Goal: Task Accomplishment & Management: Complete application form

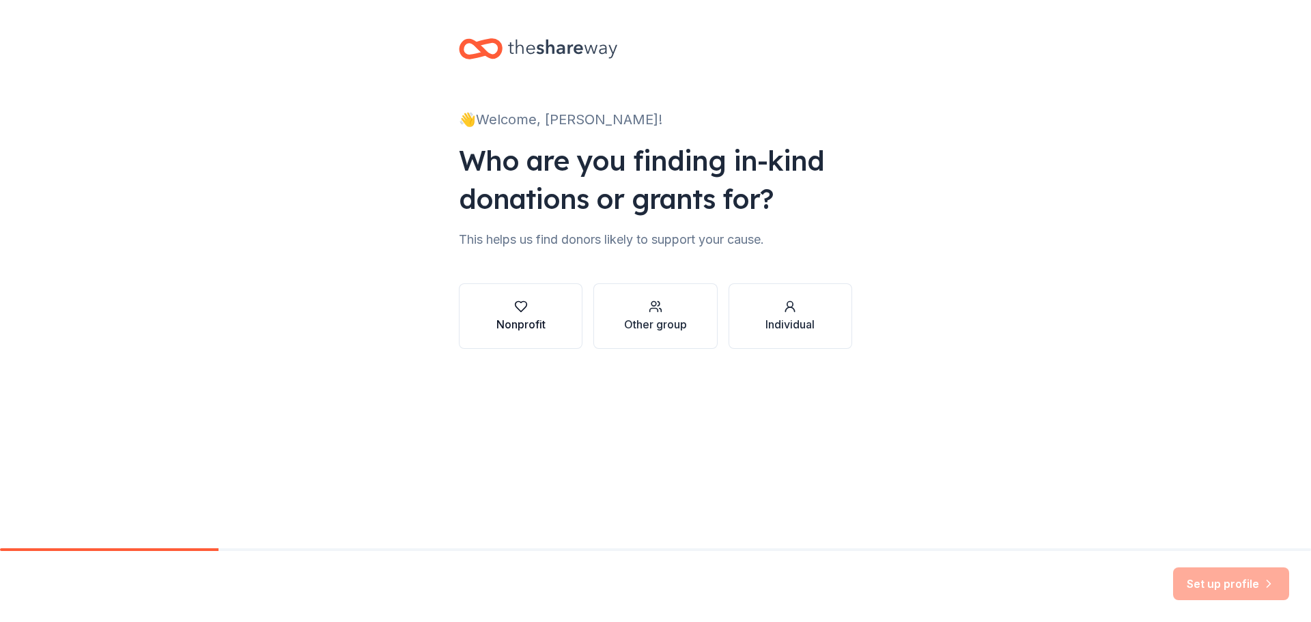
click at [526, 312] on icon "button" at bounding box center [521, 307] width 14 height 14
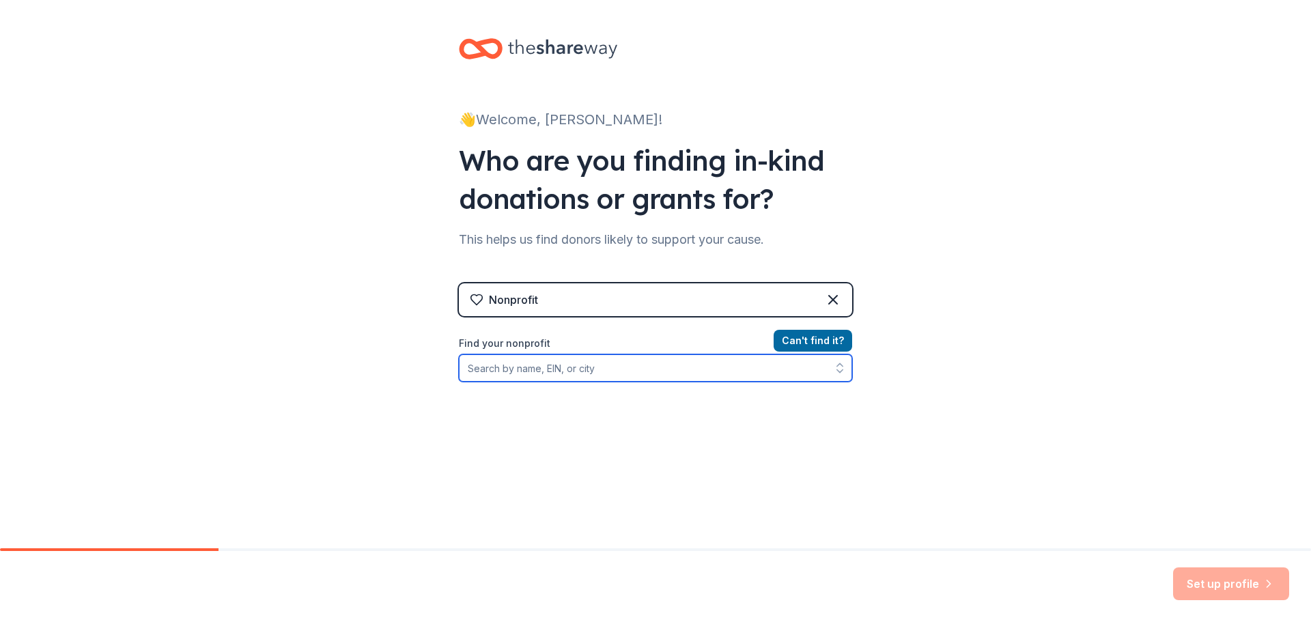
click at [562, 372] on input "Find your nonprofit" at bounding box center [655, 367] width 393 height 27
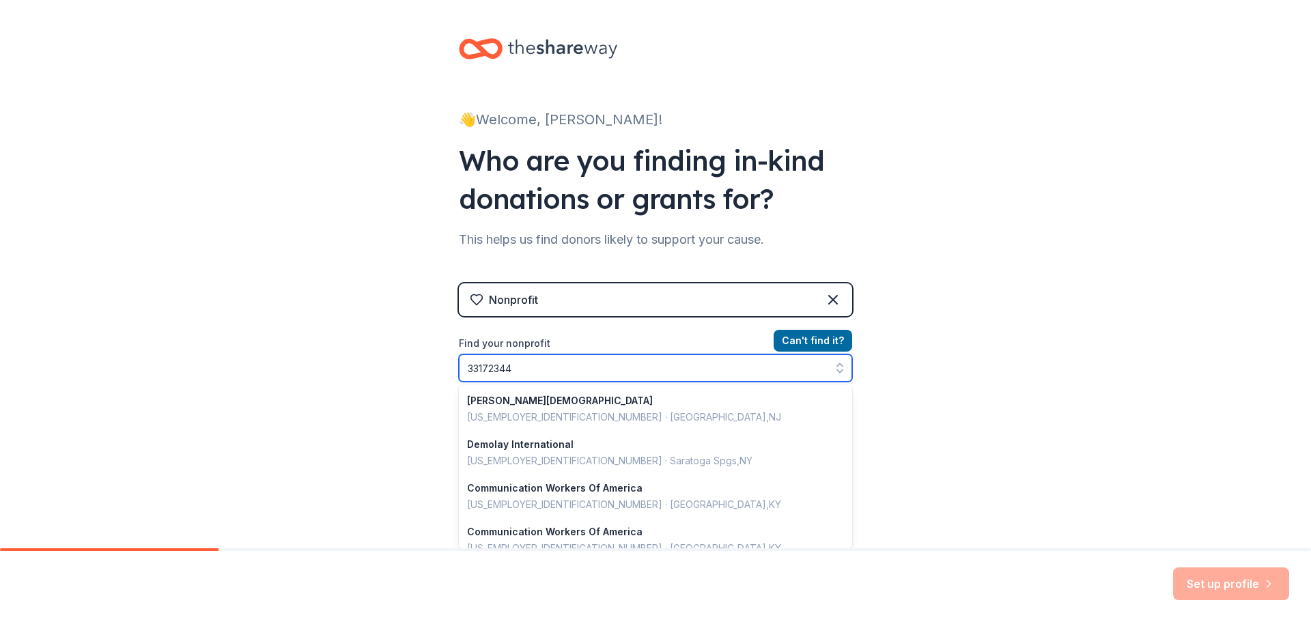
type input "331723442"
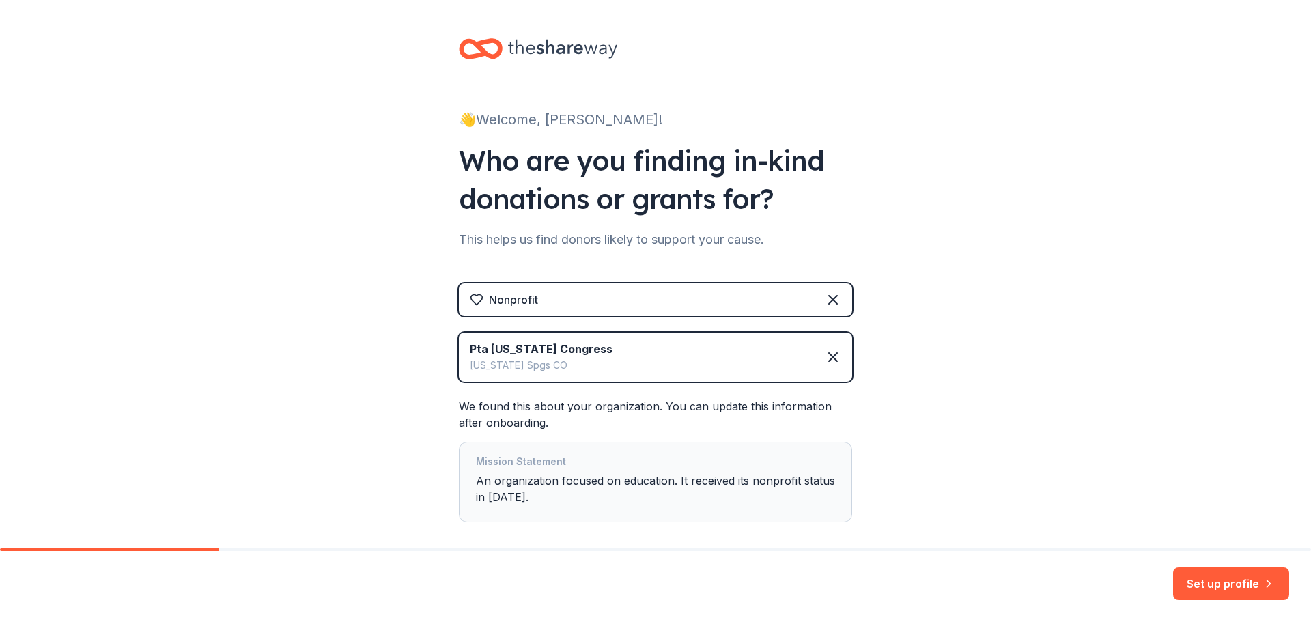
click at [999, 471] on div "👋 Welcome, [PERSON_NAME]! Who are you finding in-kind donations or grants for? …" at bounding box center [655, 307] width 1311 height 615
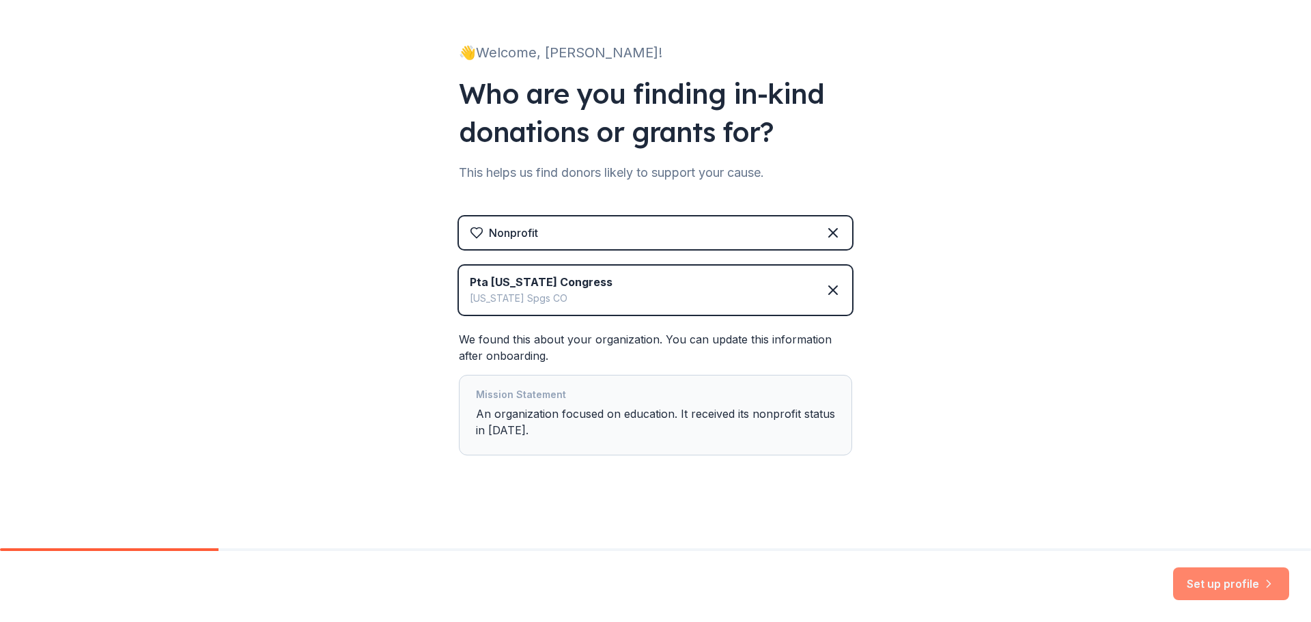
click at [1204, 577] on button "Set up profile" at bounding box center [1231, 583] width 116 height 33
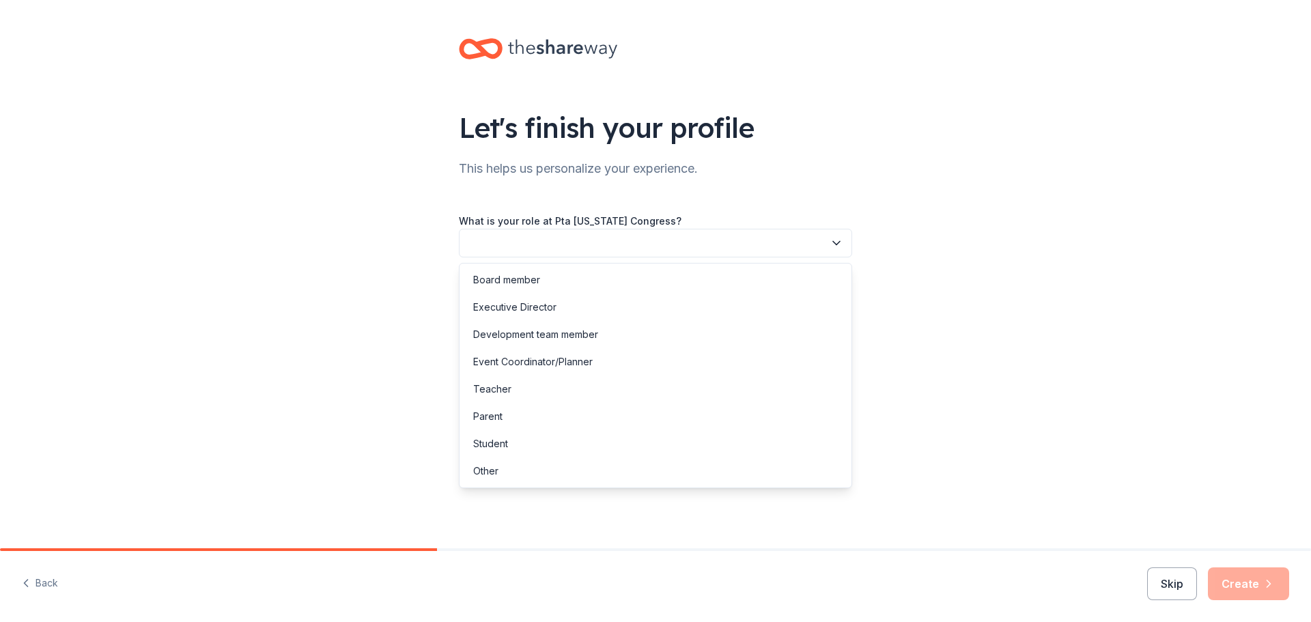
click at [621, 251] on button "button" at bounding box center [655, 243] width 393 height 29
click at [522, 286] on div "Board member" at bounding box center [506, 280] width 67 height 16
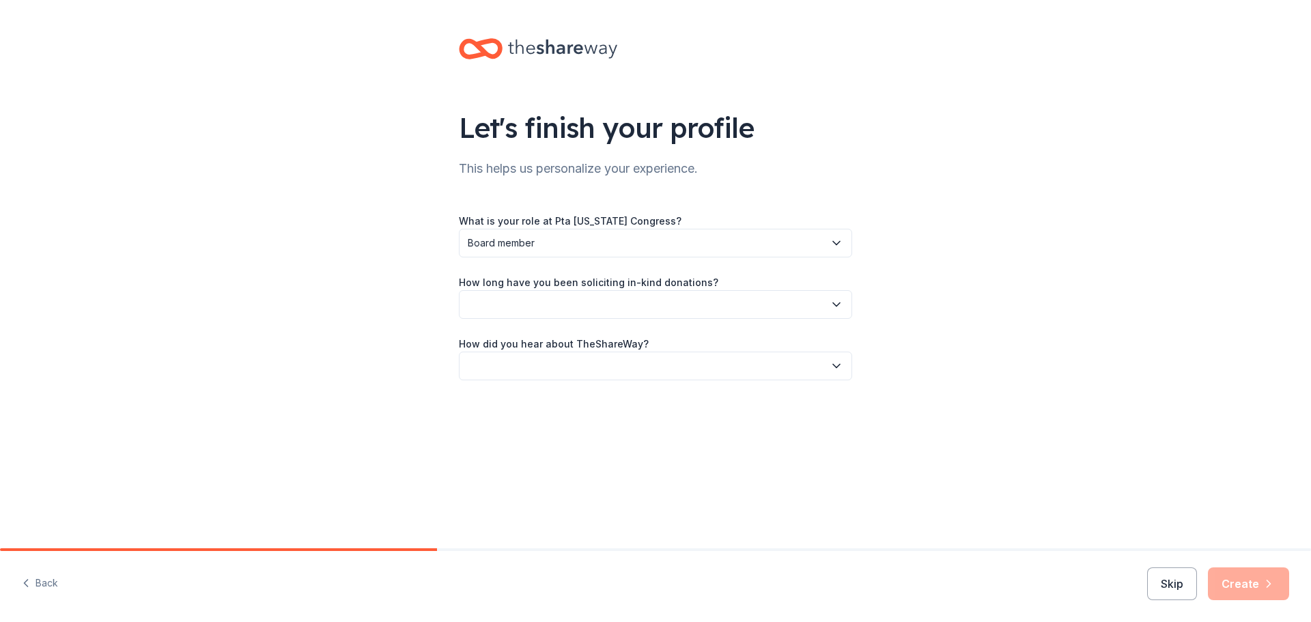
click at [566, 302] on button "button" at bounding box center [655, 304] width 393 height 29
click at [556, 351] on div "This is my first time!" at bounding box center [655, 341] width 386 height 27
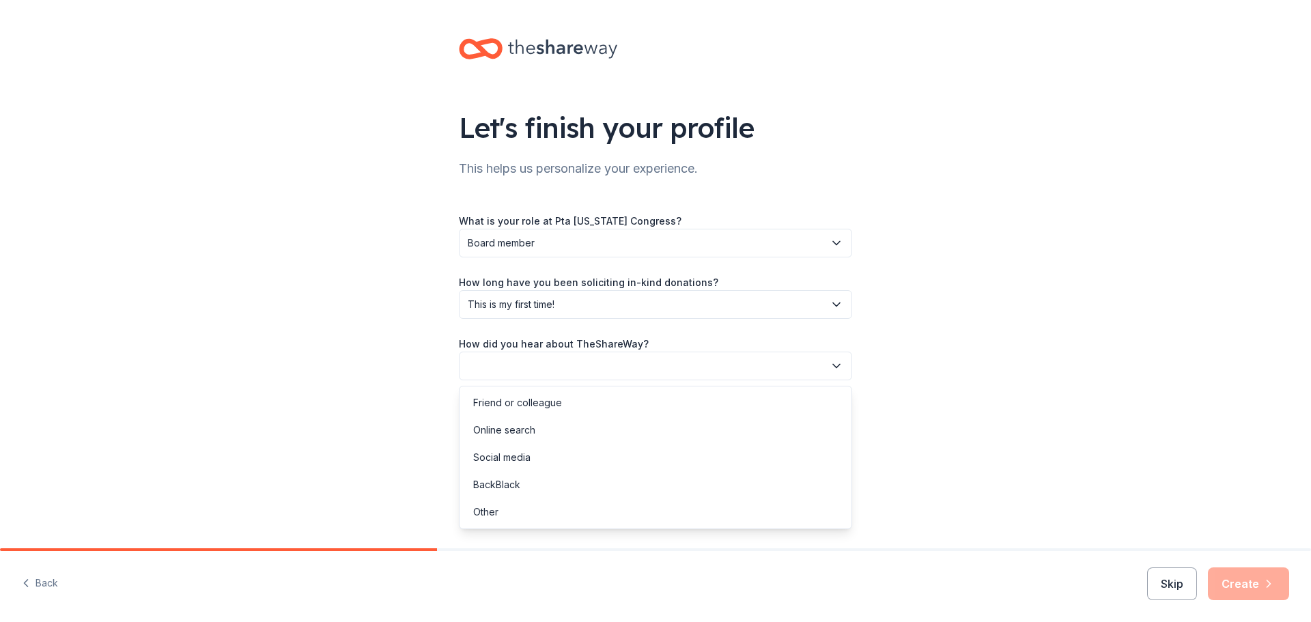
click at [603, 363] on button "button" at bounding box center [655, 366] width 393 height 29
click at [531, 434] on div "Online search" at bounding box center [504, 430] width 62 height 16
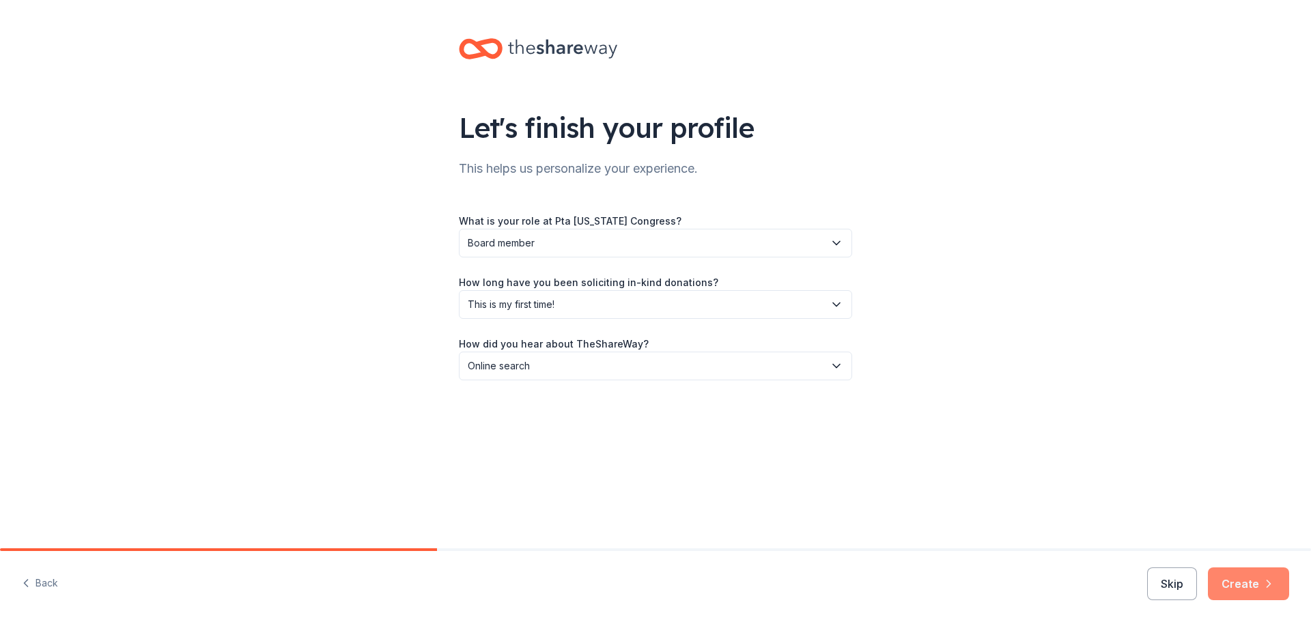
click at [1254, 587] on button "Create" at bounding box center [1248, 583] width 81 height 33
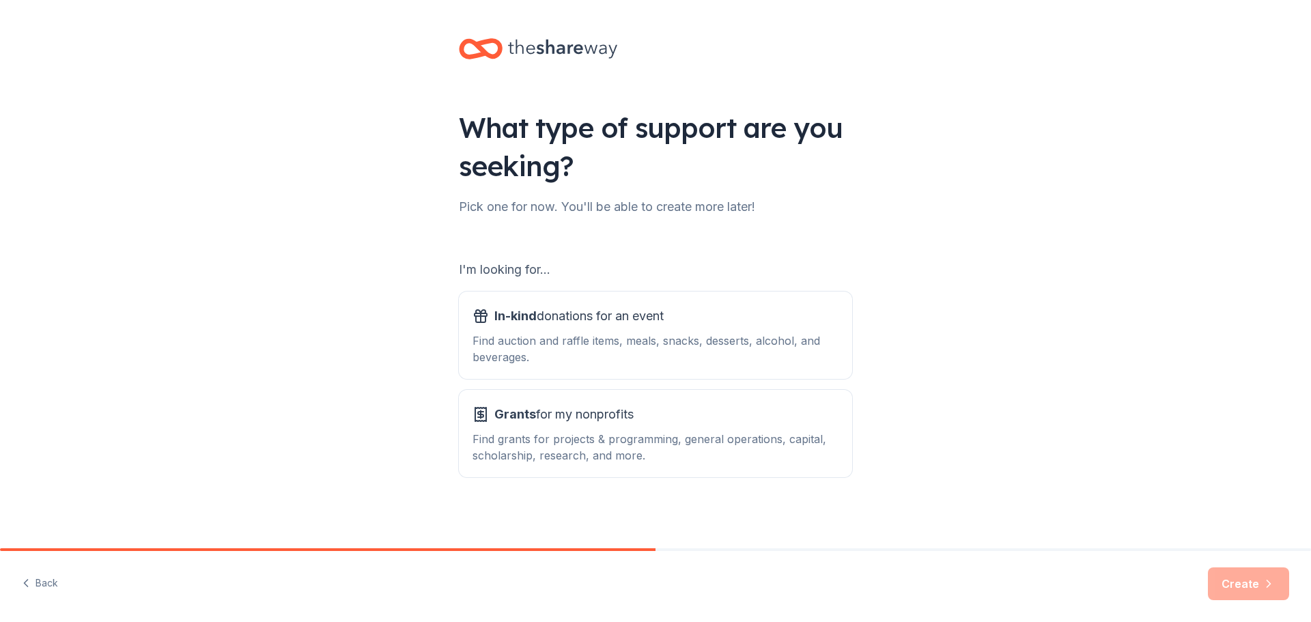
scroll to position [3, 0]
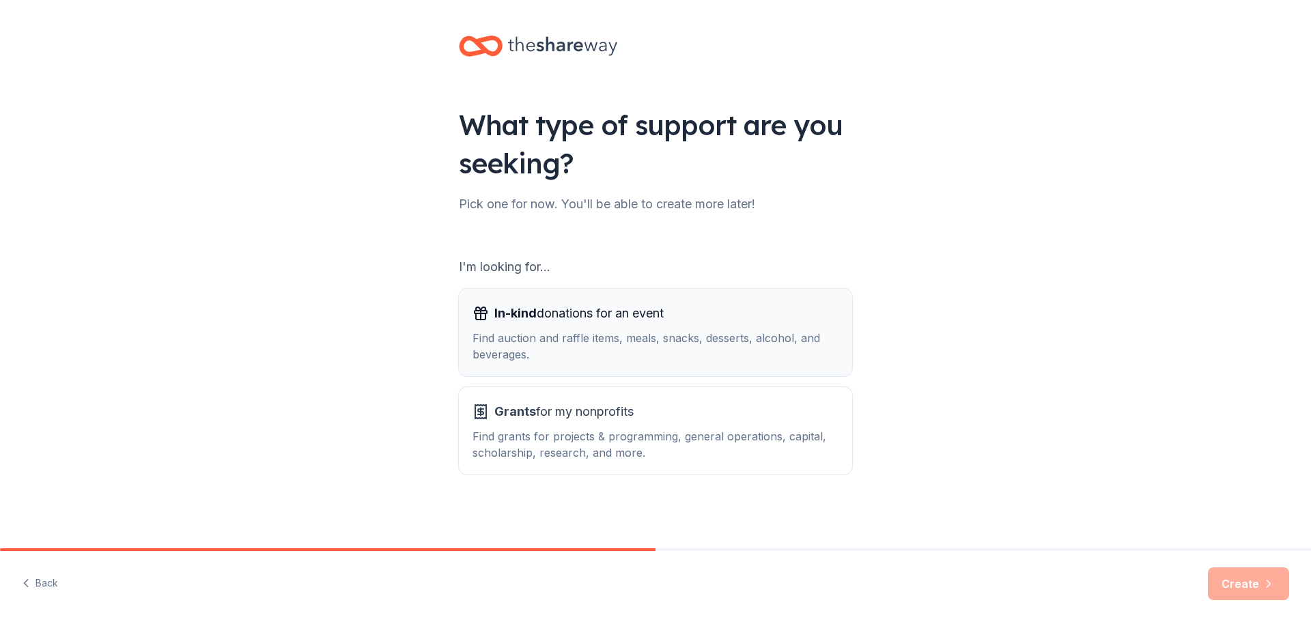
click at [583, 318] on span "In-kind donations for an event" at bounding box center [578, 313] width 169 height 22
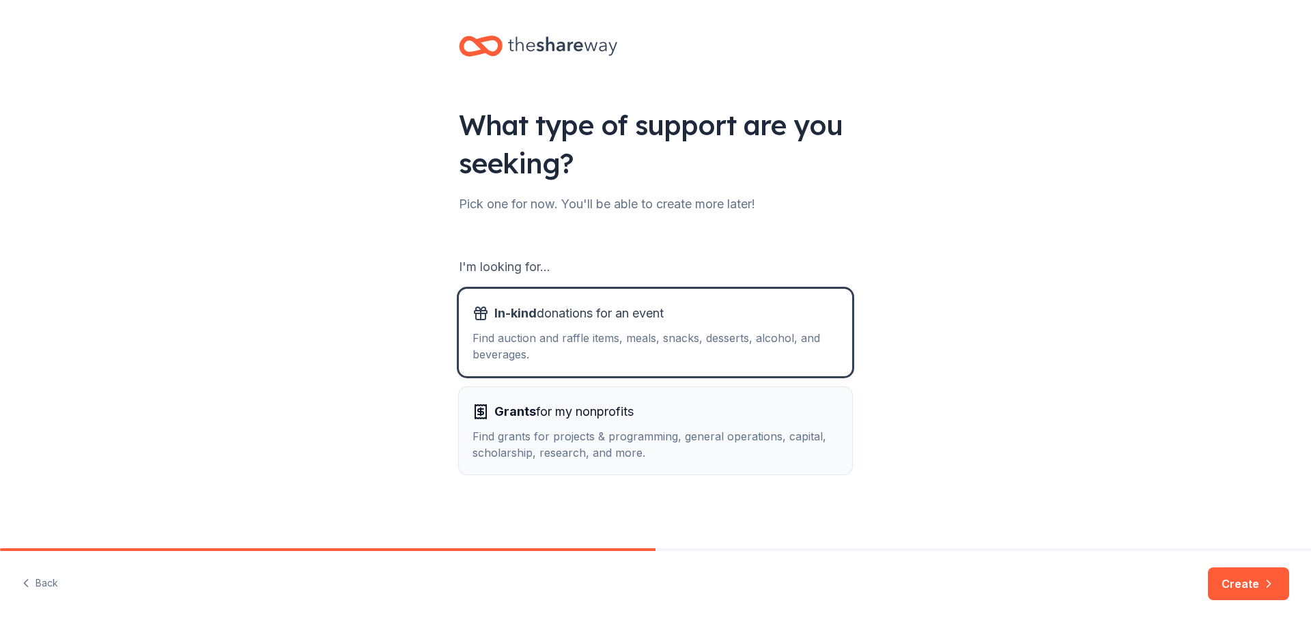
click at [588, 412] on span "Grants for my nonprofits" at bounding box center [563, 412] width 139 height 22
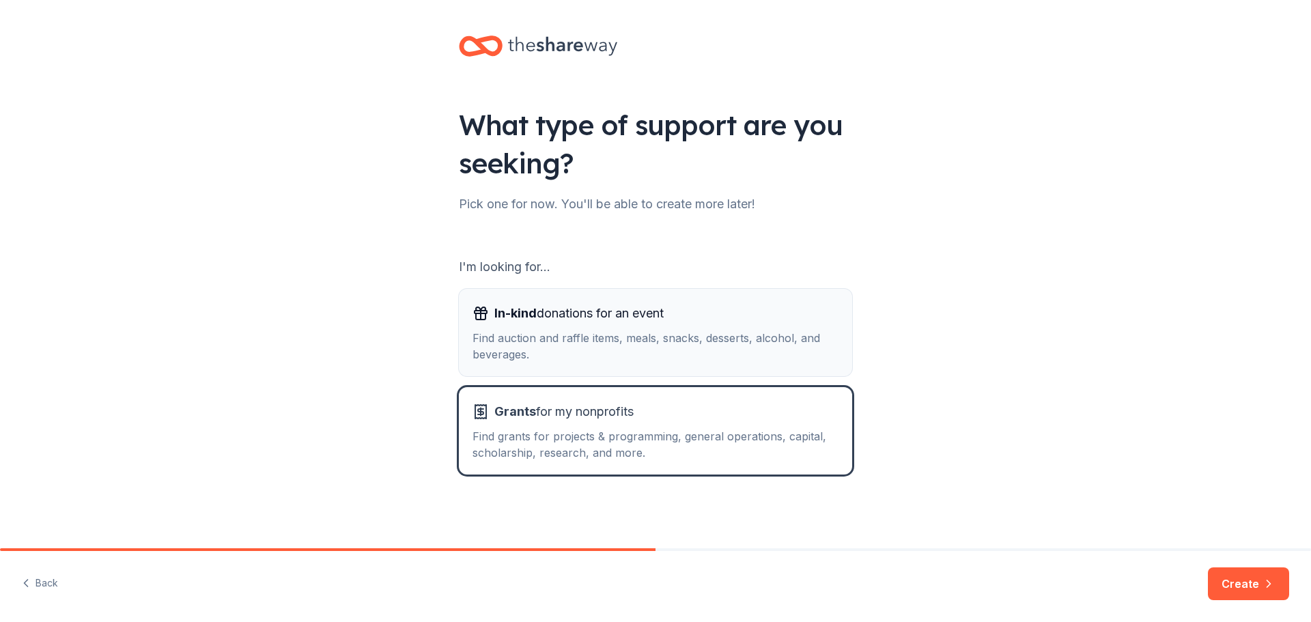
click at [588, 343] on div "Find auction and raffle items, meals, snacks, desserts, alcohol, and beverages." at bounding box center [655, 346] width 366 height 33
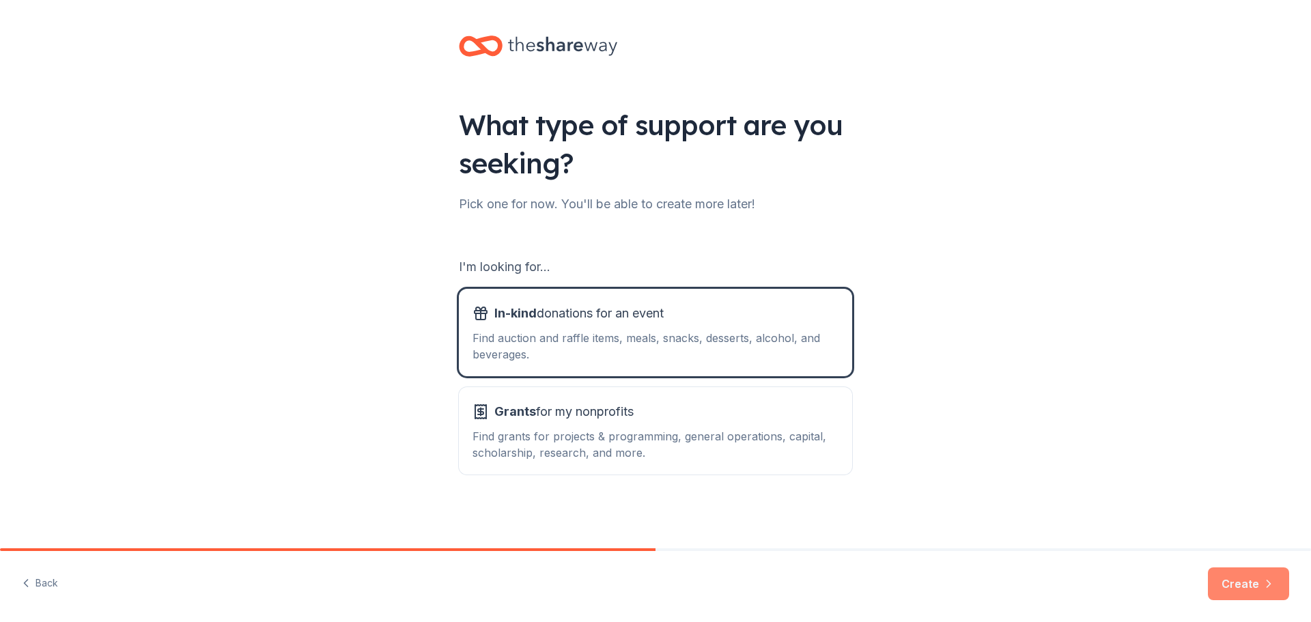
click at [1231, 588] on button "Create" at bounding box center [1248, 583] width 81 height 33
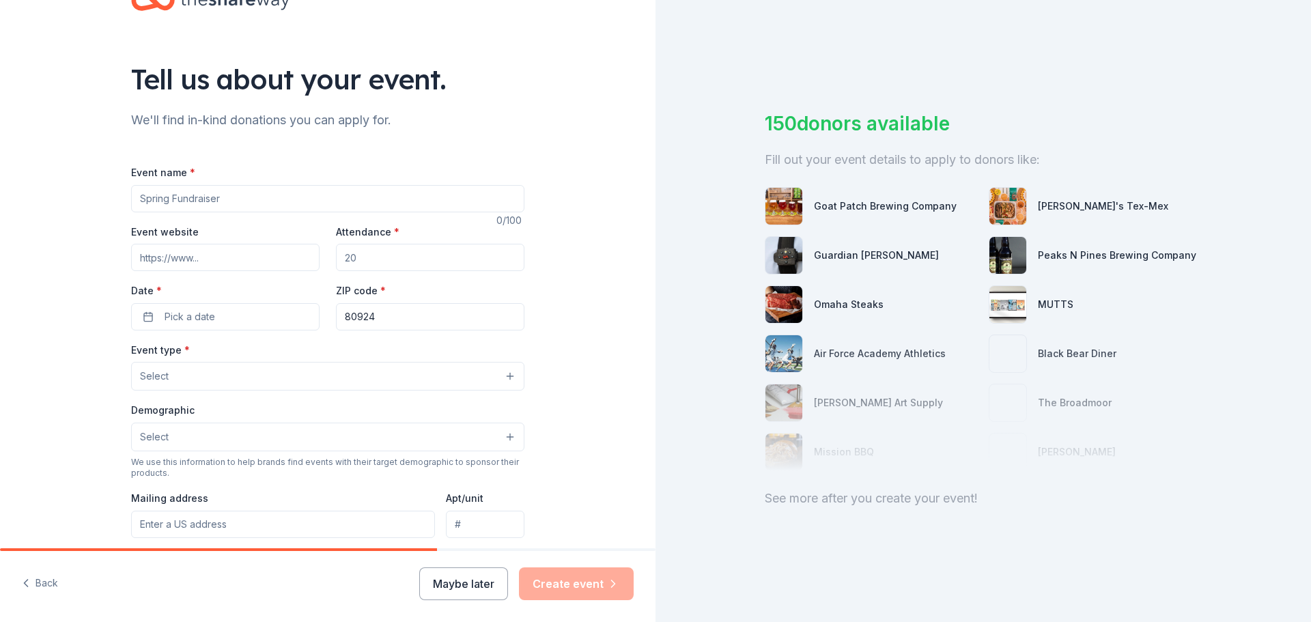
scroll to position [68, 0]
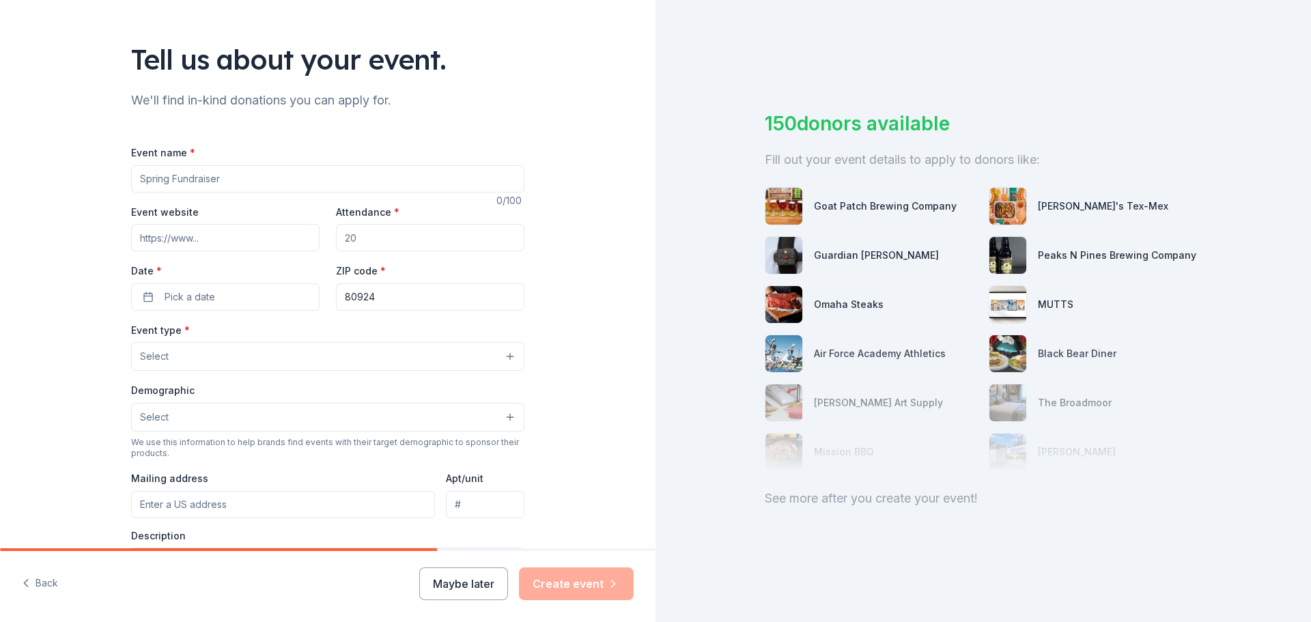
click at [184, 177] on input "Event name *" at bounding box center [327, 178] width 393 height 27
type input "S"
type input "Legacy Peak Silent Auction & Holiday Event"
click at [378, 230] on input "Attendance *" at bounding box center [430, 237] width 188 height 27
type input "300"
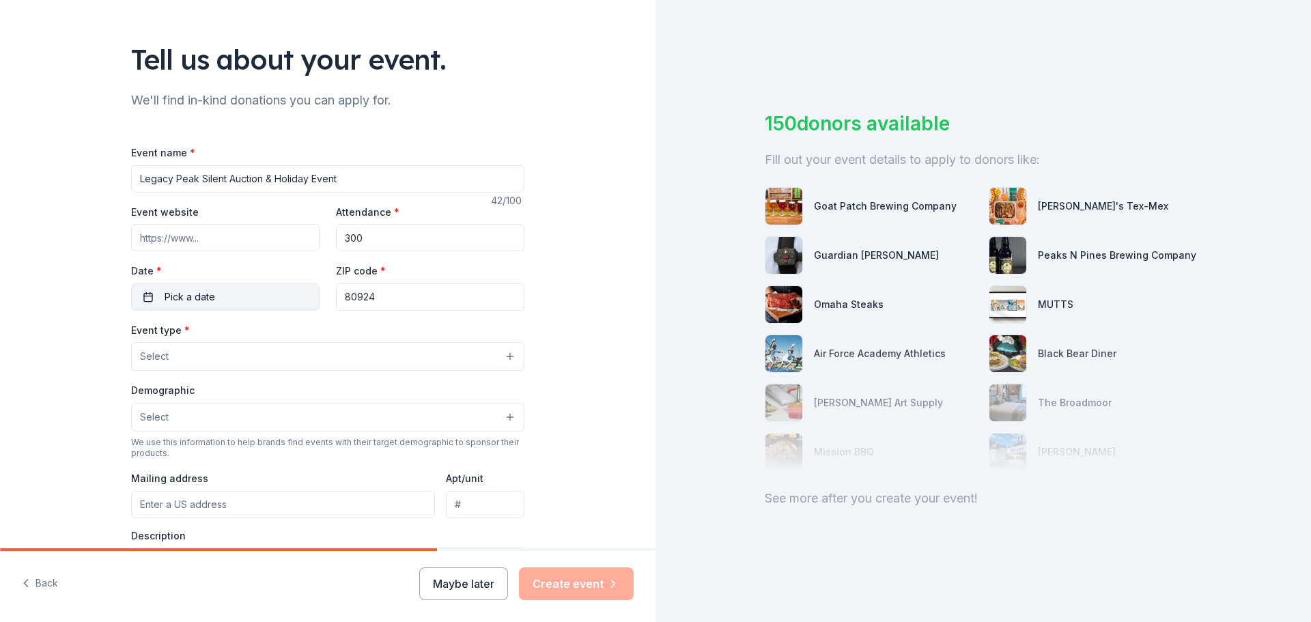
click at [220, 300] on button "Pick a date" at bounding box center [225, 296] width 188 height 27
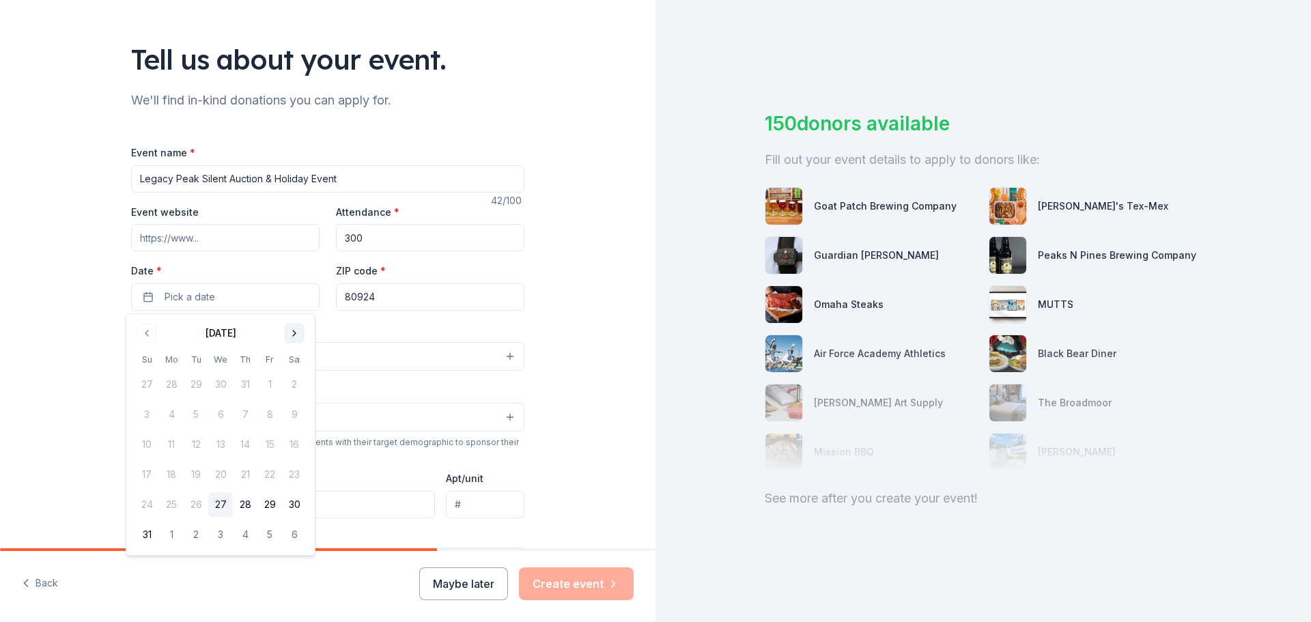
click at [290, 330] on button "Go to next month" at bounding box center [294, 333] width 19 height 19
click at [290, 331] on button "Go to next month" at bounding box center [294, 333] width 19 height 19
click at [268, 419] on button "12" at bounding box center [269, 414] width 25 height 25
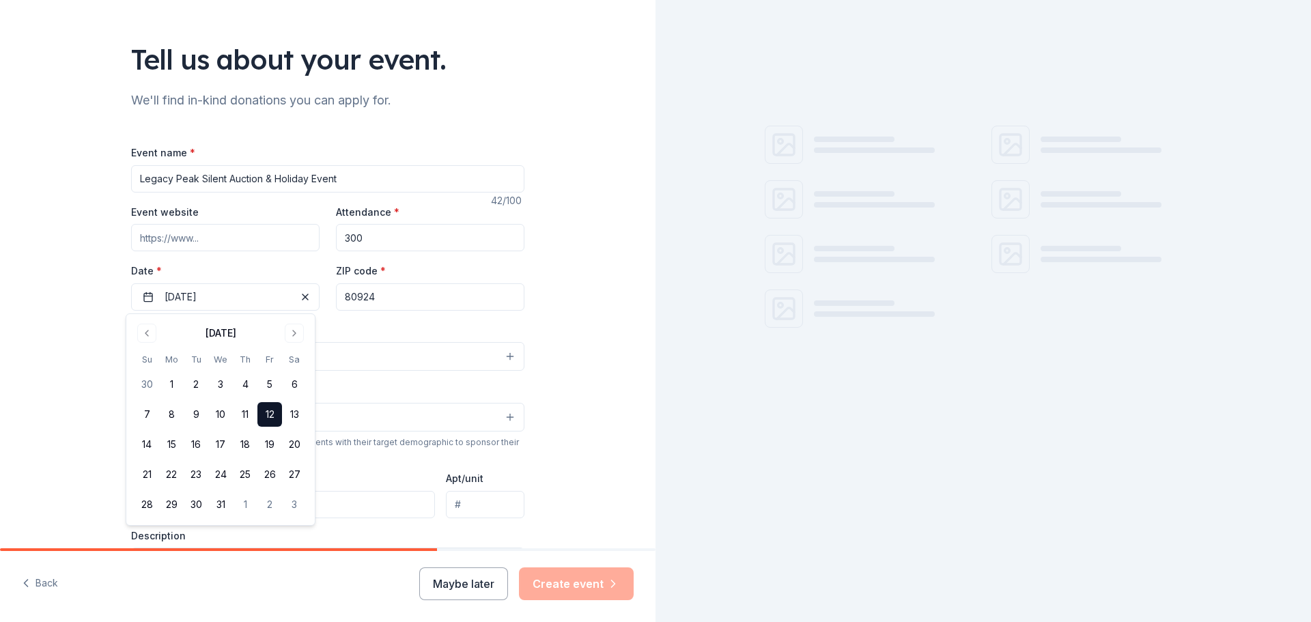
click at [354, 320] on div "Event name * Legacy Peak Silent Auction & Holiday Event 42 /100 Event website A…" at bounding box center [327, 459] width 393 height 631
click at [211, 360] on button "Select" at bounding box center [327, 356] width 393 height 29
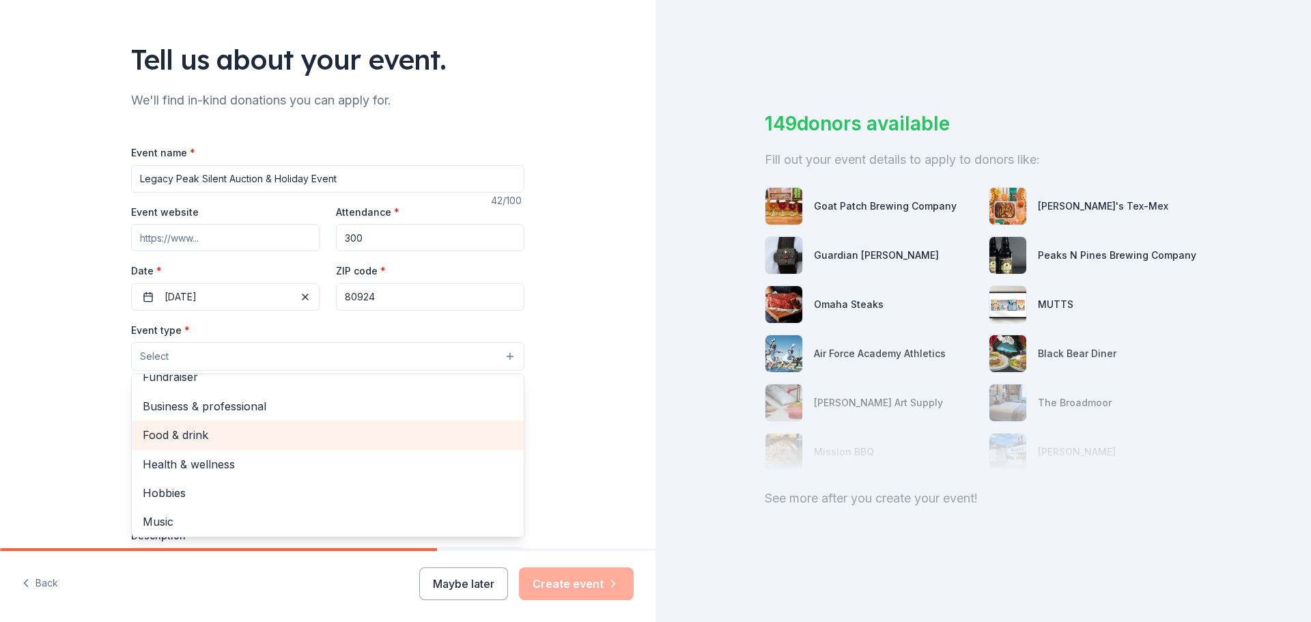
scroll to position [0, 0]
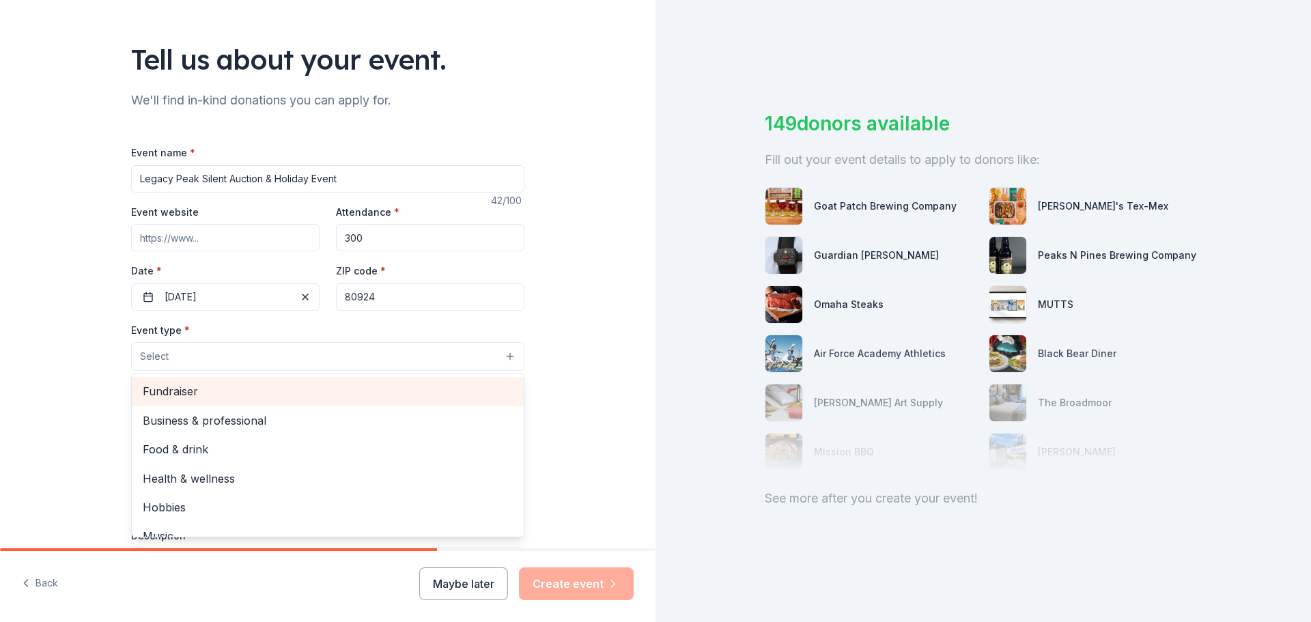
click at [167, 401] on div "Fundraiser" at bounding box center [328, 391] width 392 height 29
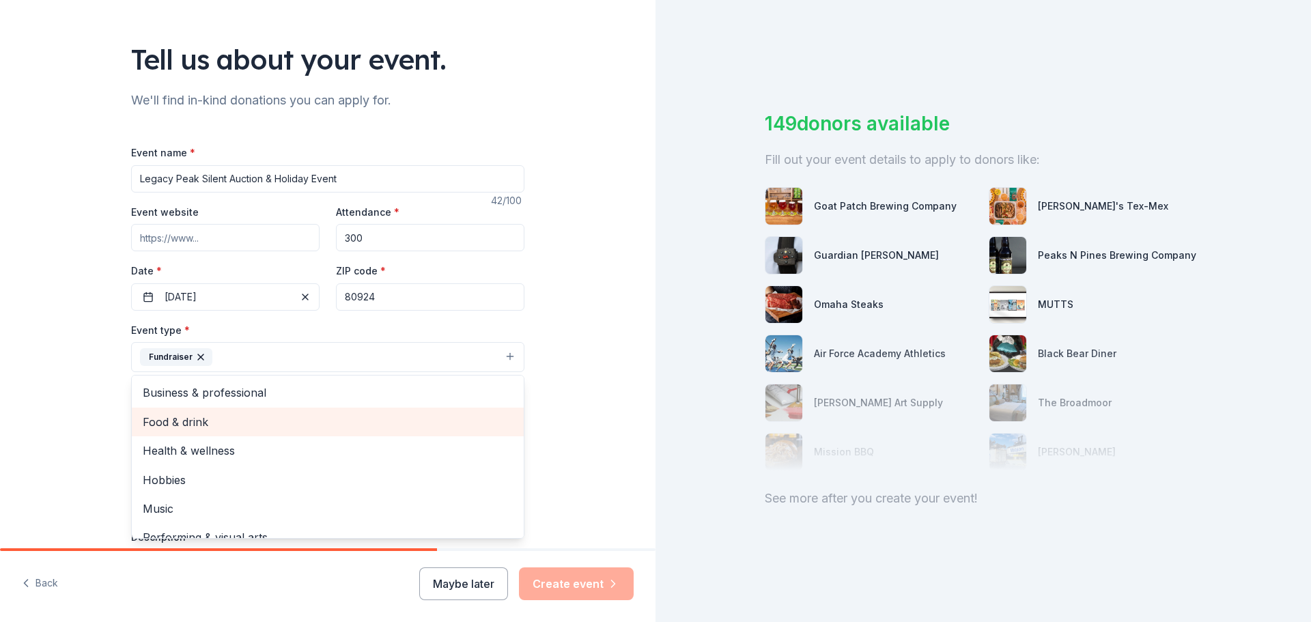
click at [172, 425] on span "Food & drink" at bounding box center [328, 422] width 370 height 18
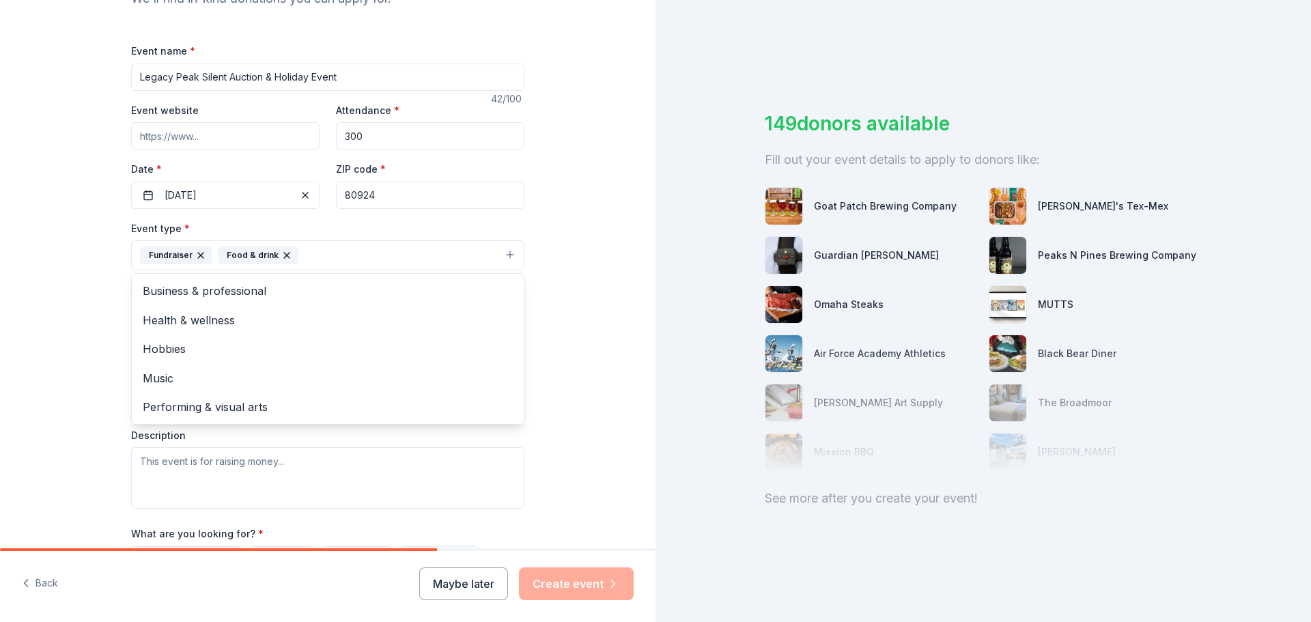
scroll to position [137, 0]
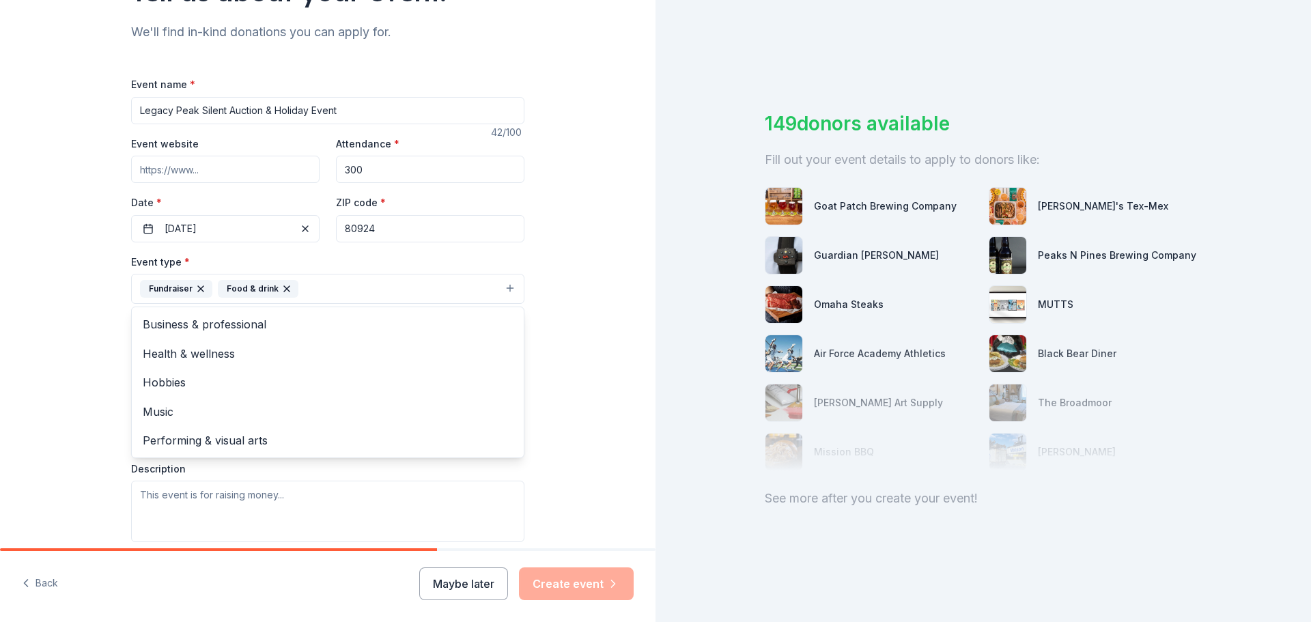
click at [45, 404] on div "Tell us about your event. We'll find in-kind donations you can apply for. Event…" at bounding box center [327, 318] width 655 height 910
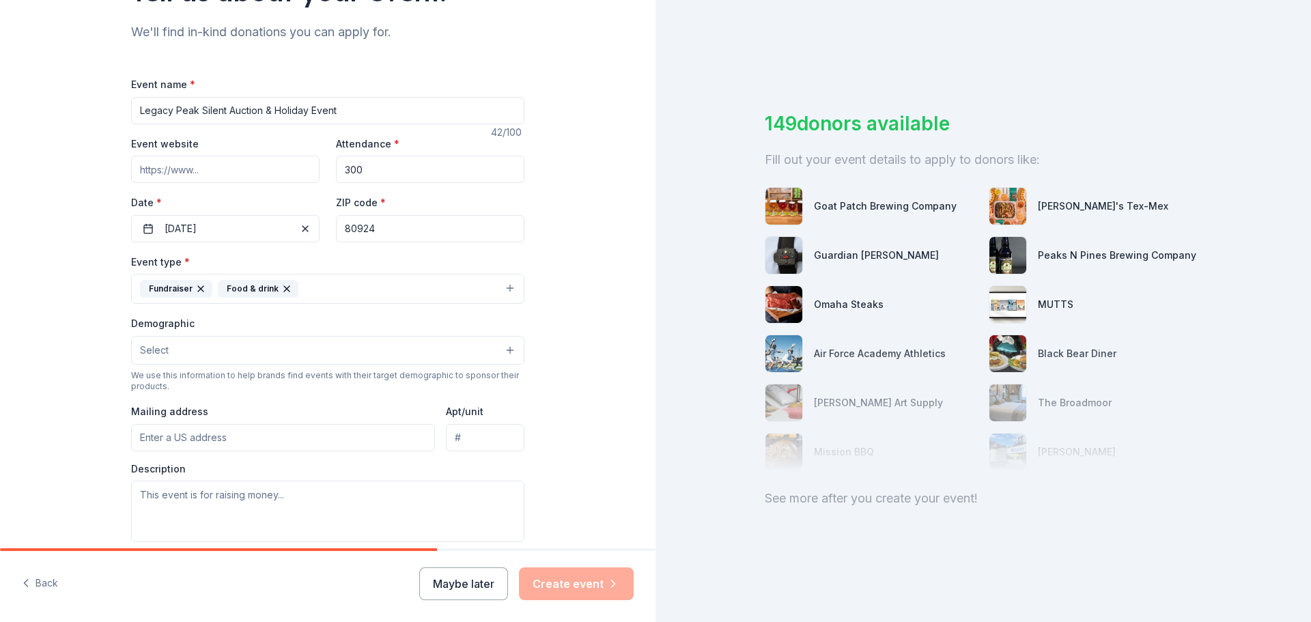
click at [245, 440] on input "Mailing address" at bounding box center [283, 437] width 304 height 27
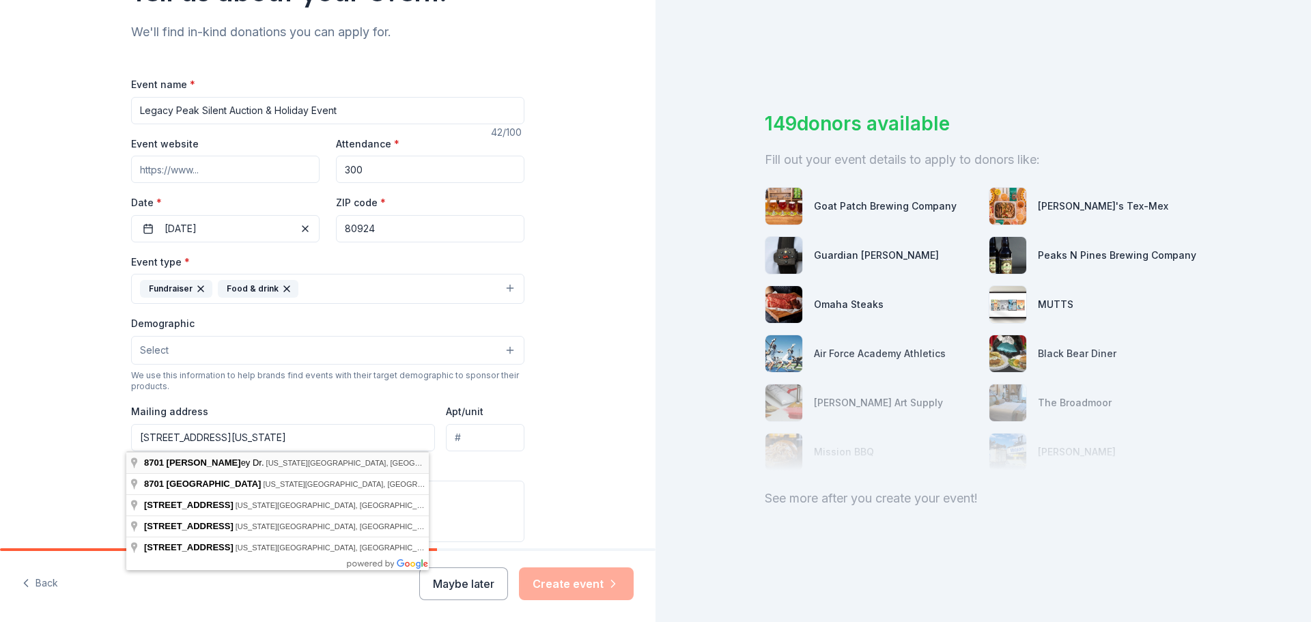
type input "[STREET_ADDRESS][US_STATE]"
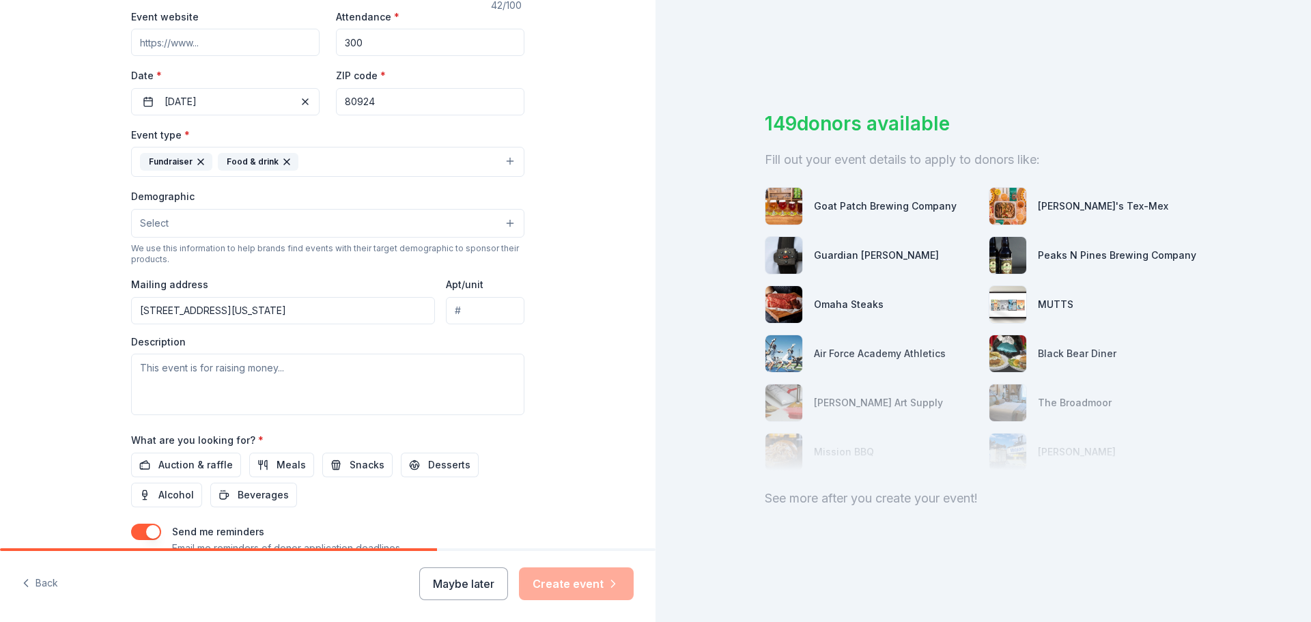
scroll to position [273, 0]
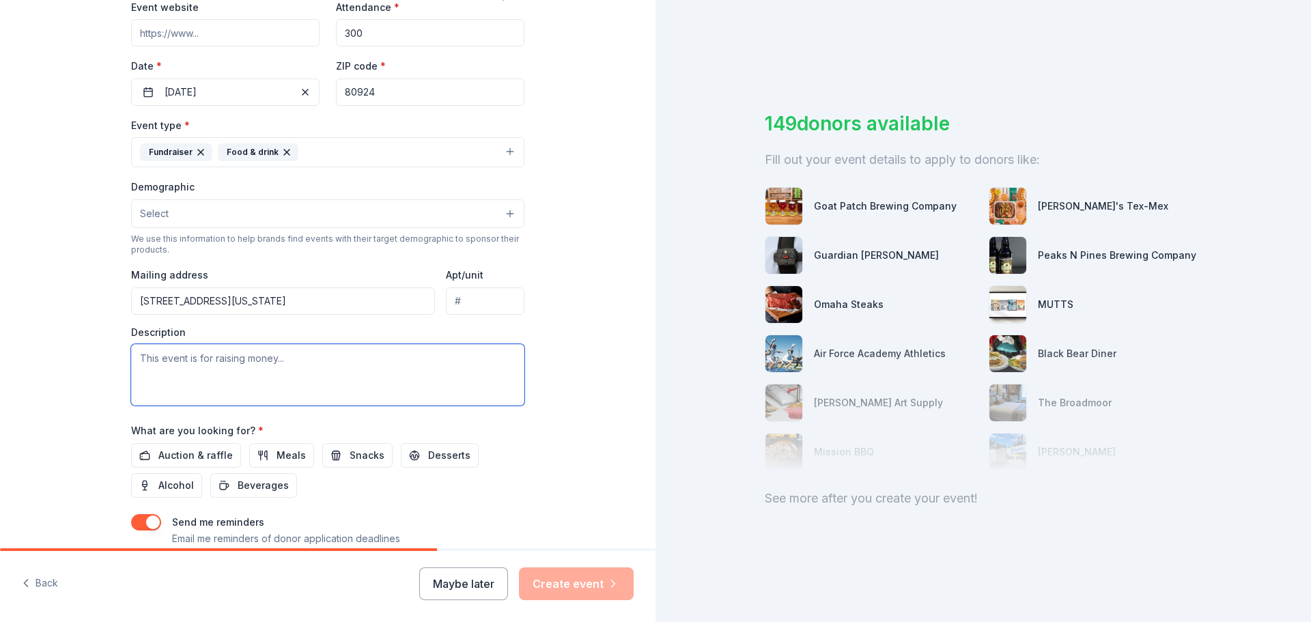
click at [206, 379] on textarea at bounding box center [327, 374] width 393 height 61
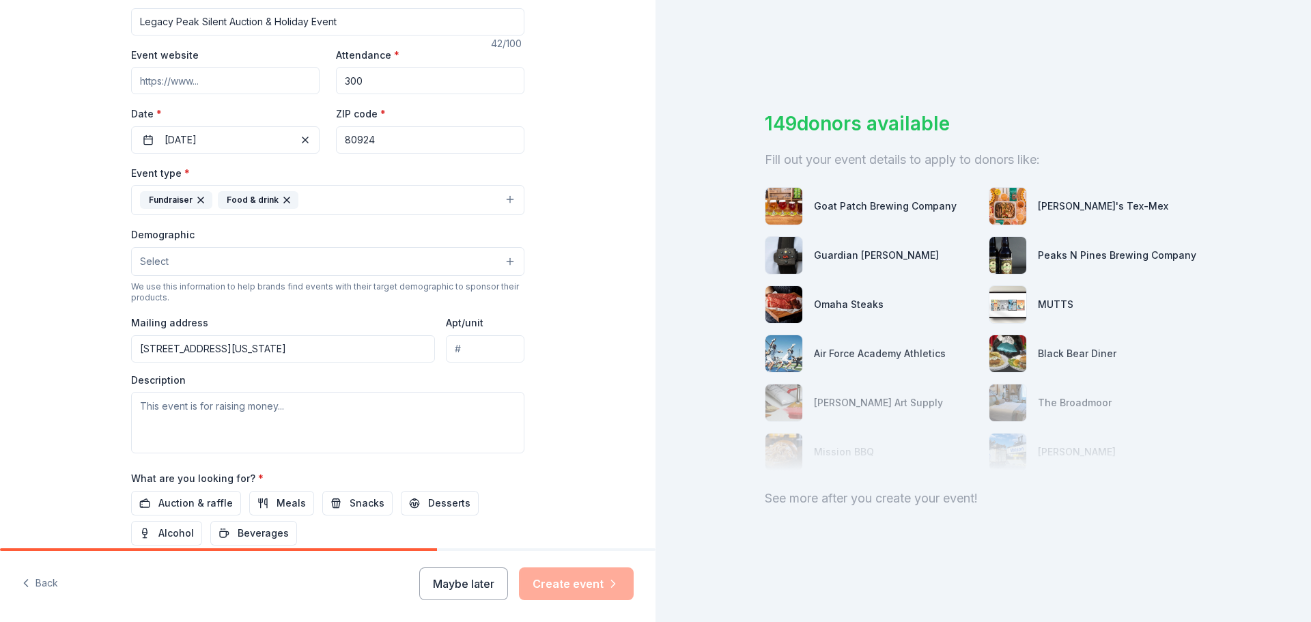
scroll to position [294, 0]
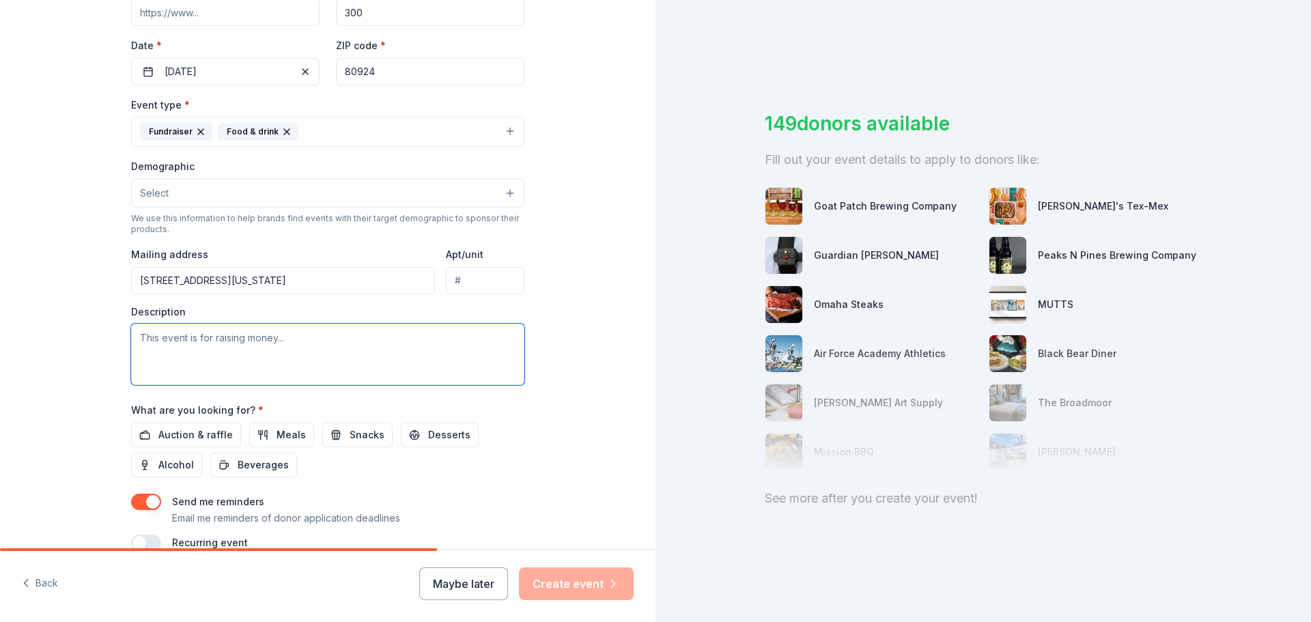
click at [281, 359] on textarea at bounding box center [327, 354] width 393 height 61
paste textarea "The purpose of the Legacy Peak PTA Silent Auction is to raise funds that direct…"
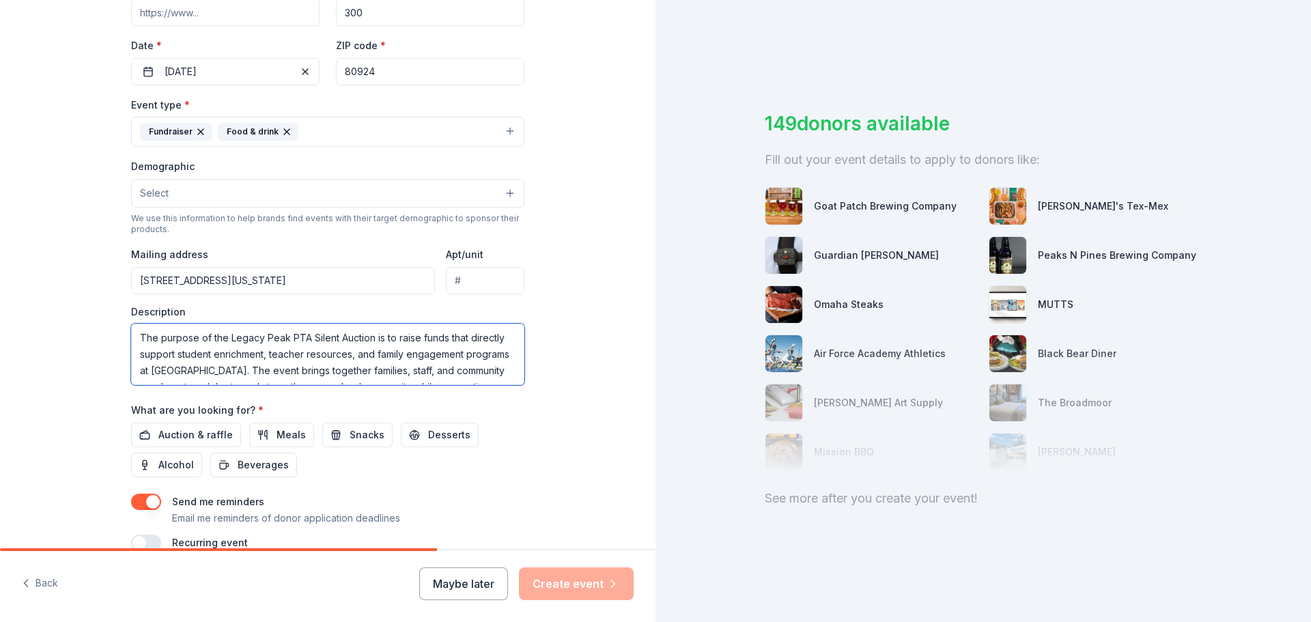
scroll to position [42, 0]
type textarea "The purpose of the Legacy Peak PTA Silent Auction is to raise funds that direct…"
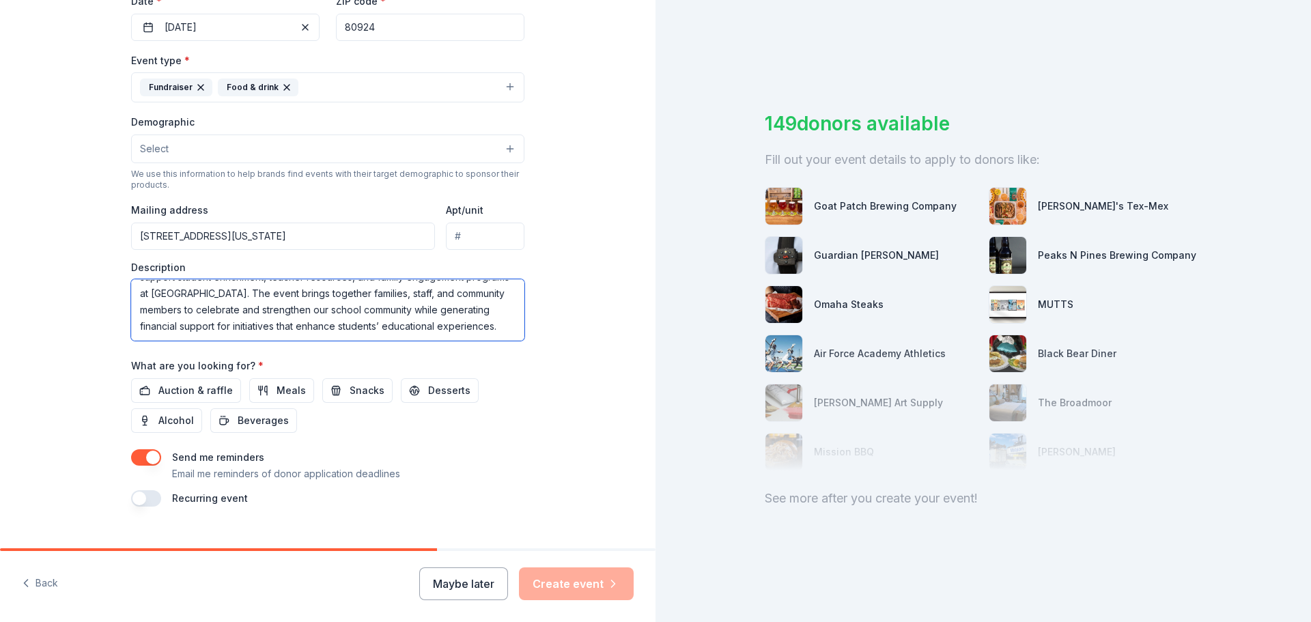
scroll to position [362, 0]
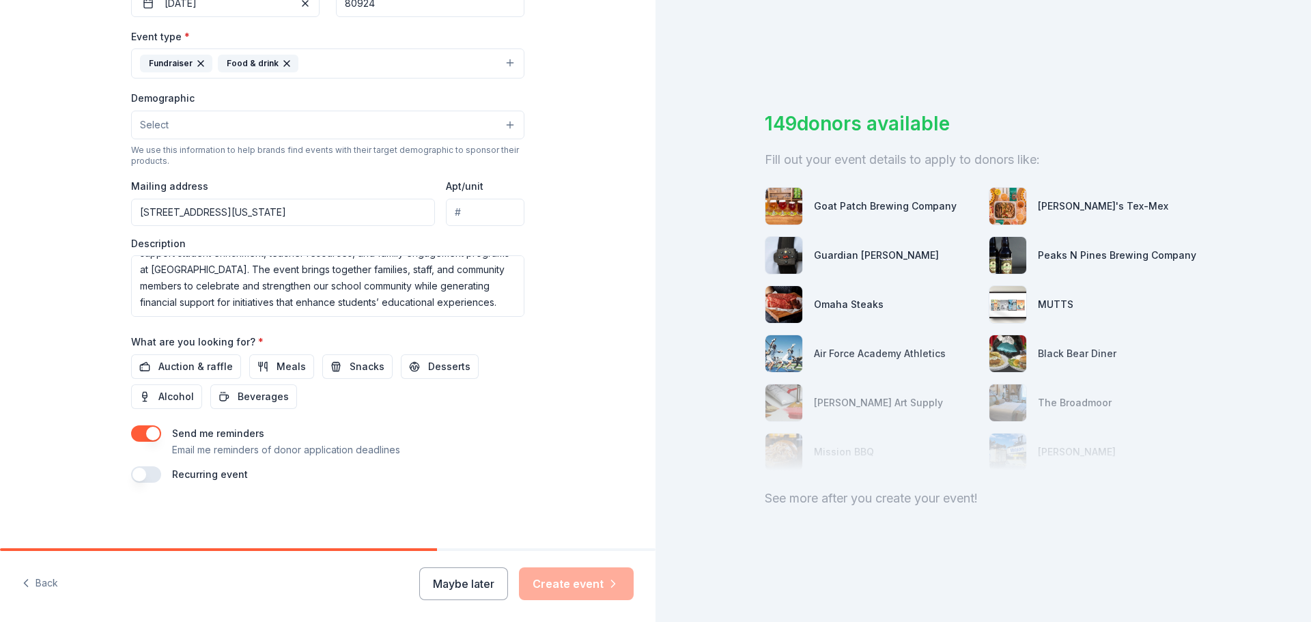
click at [246, 472] on div "Recurring event" at bounding box center [327, 474] width 393 height 16
click at [433, 494] on div "Tell us about your event. We'll find in-kind donations you can apply for. Event…" at bounding box center [327, 93] width 437 height 910
click at [190, 367] on span "Auction & raffle" at bounding box center [195, 366] width 74 height 16
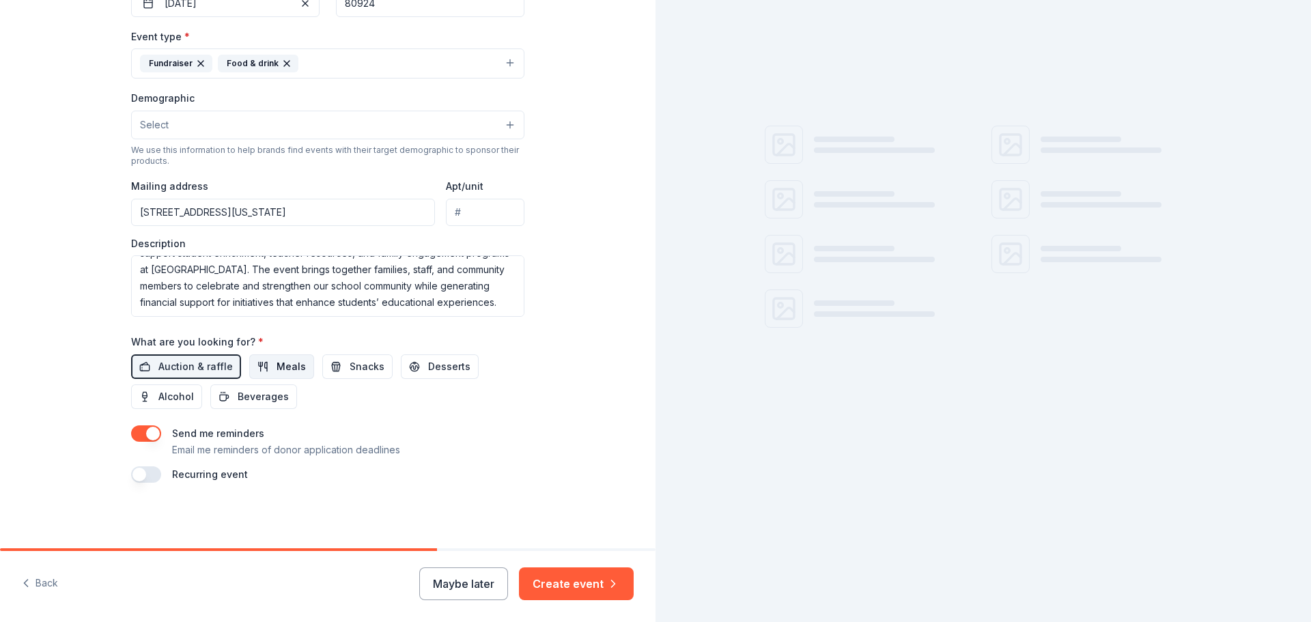
click at [276, 367] on span "Meals" at bounding box center [290, 366] width 29 height 16
click at [350, 372] on span "Snacks" at bounding box center [367, 366] width 35 height 16
click at [428, 369] on span "Desserts" at bounding box center [449, 366] width 42 height 16
click at [172, 395] on span "Alcohol" at bounding box center [176, 396] width 36 height 16
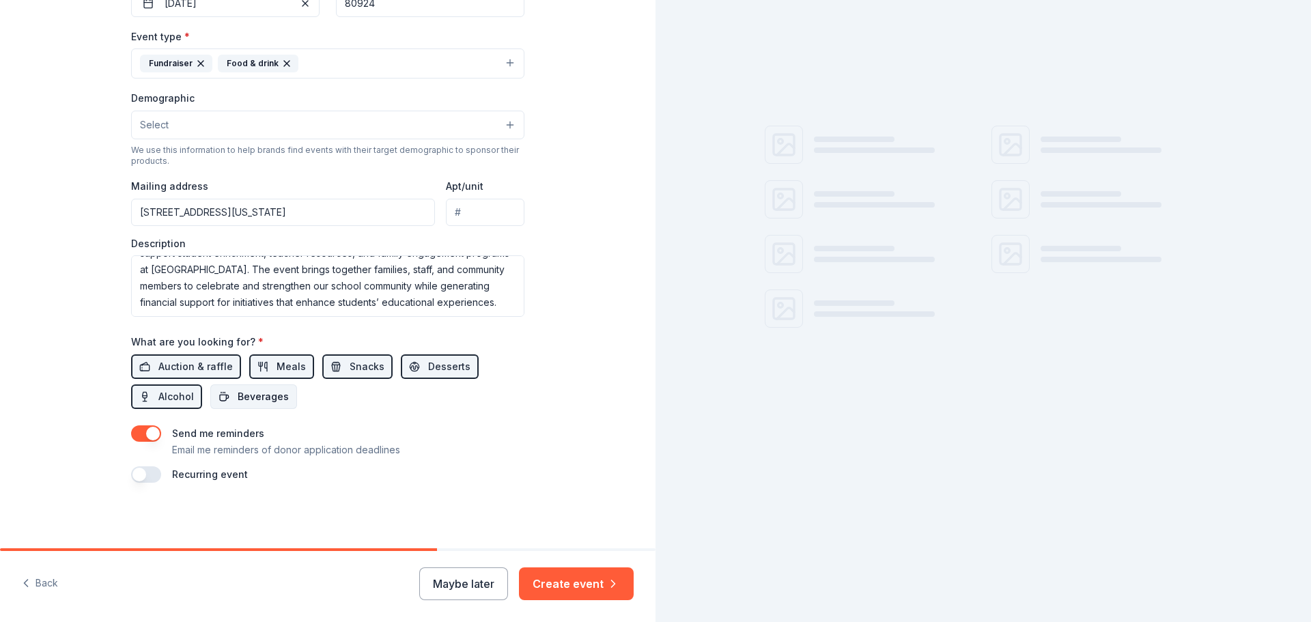
click at [240, 397] on span "Beverages" at bounding box center [263, 396] width 51 height 16
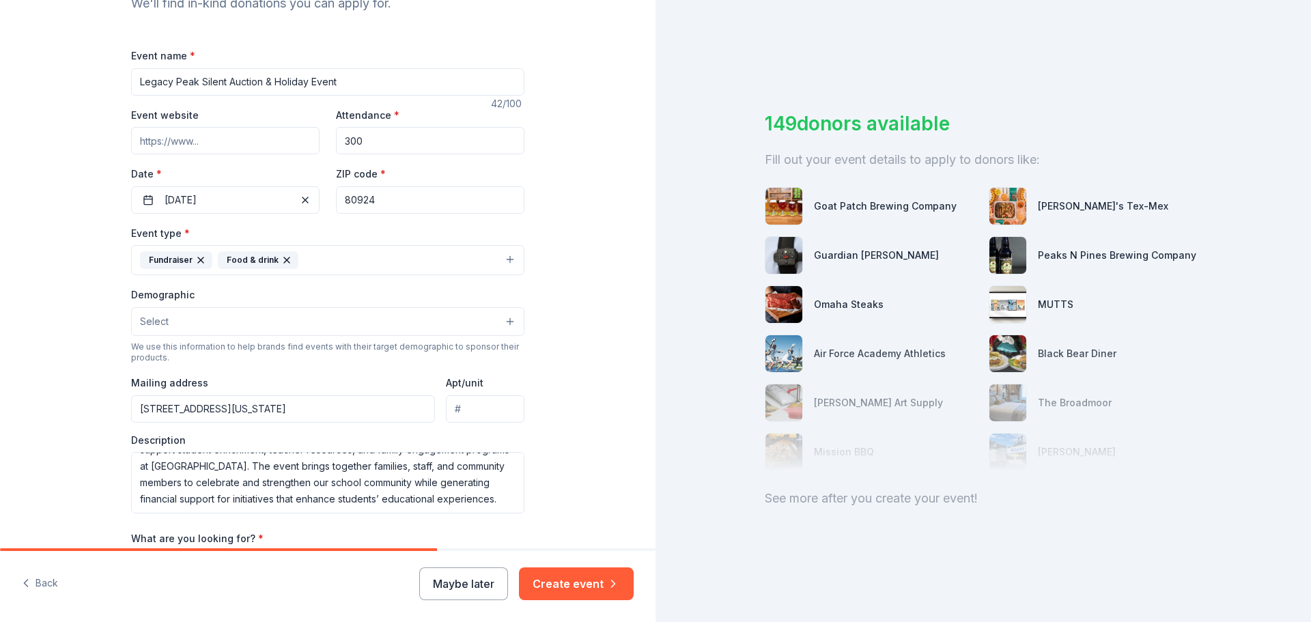
scroll to position [89, 0]
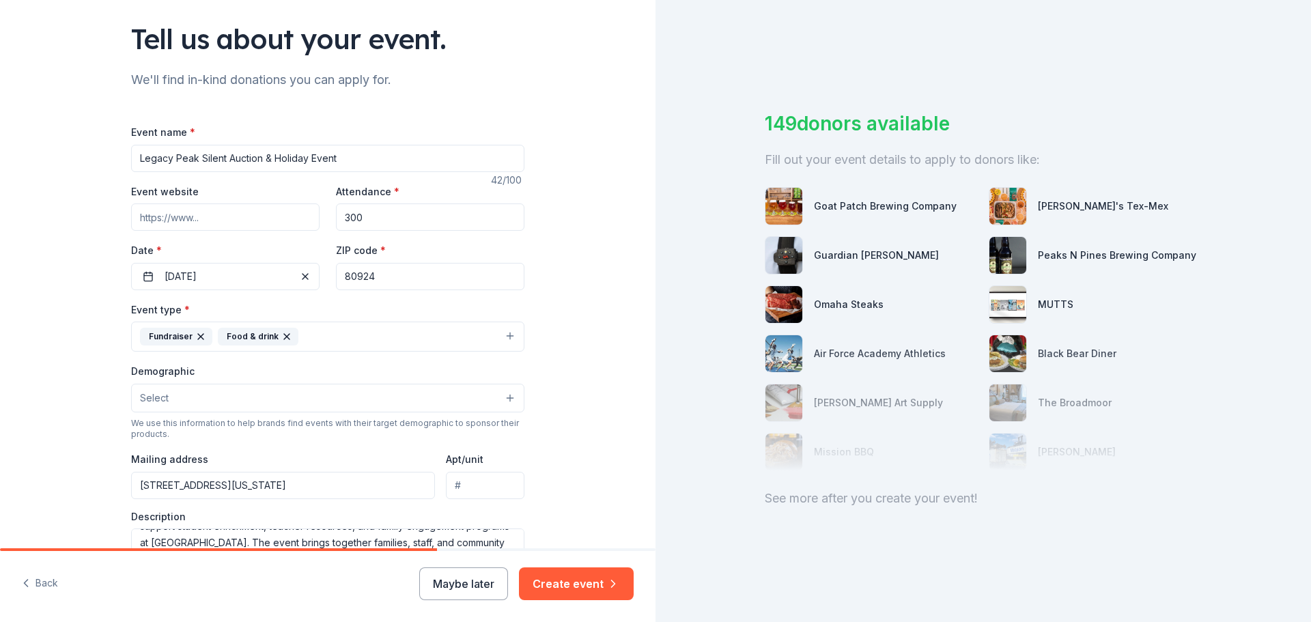
click at [350, 405] on button "Select" at bounding box center [327, 398] width 393 height 29
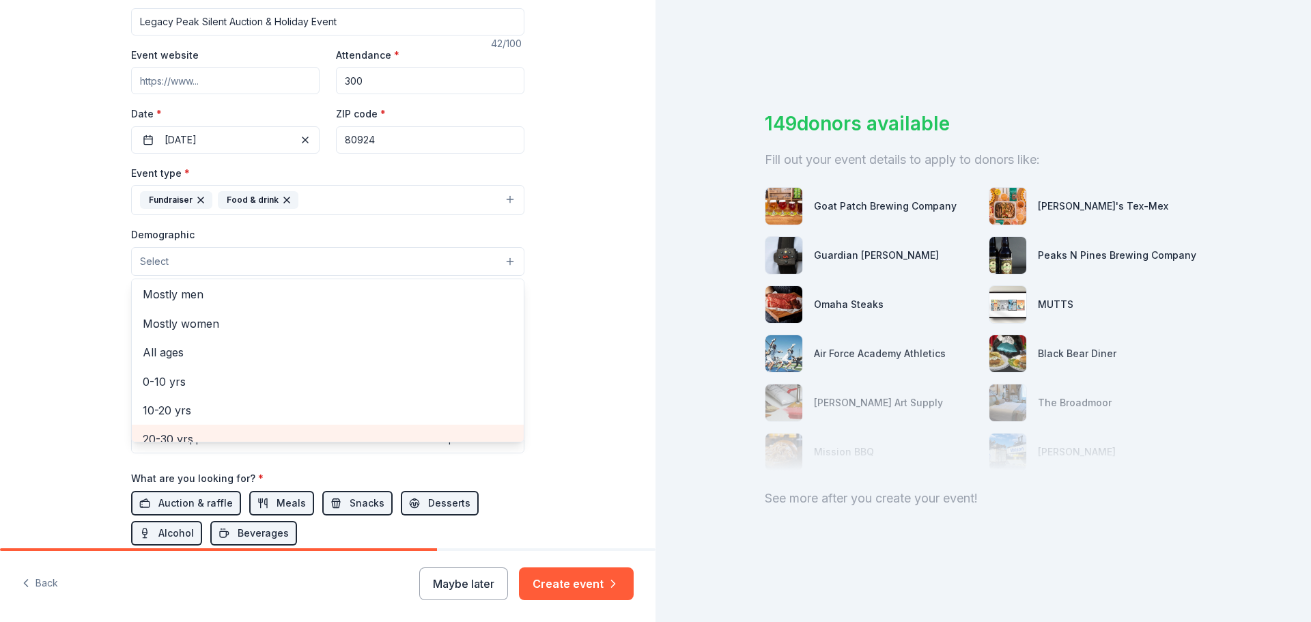
scroll to position [0, 0]
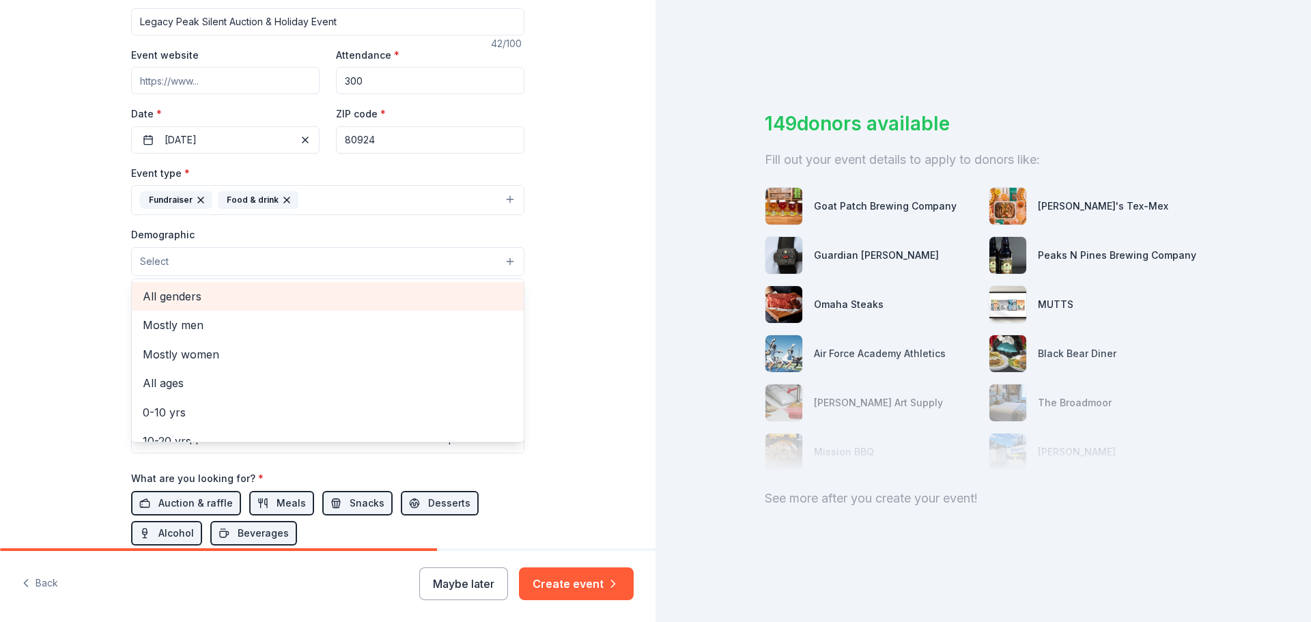
click at [173, 289] on span "All genders" at bounding box center [328, 296] width 370 height 18
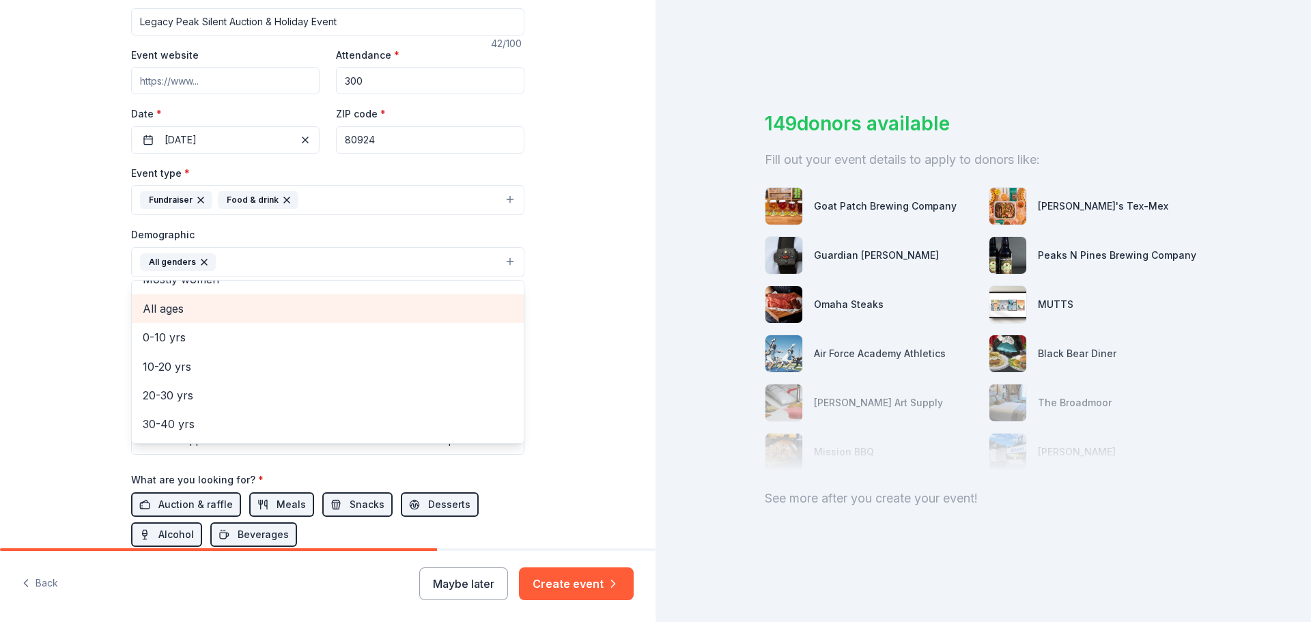
scroll to position [68, 0]
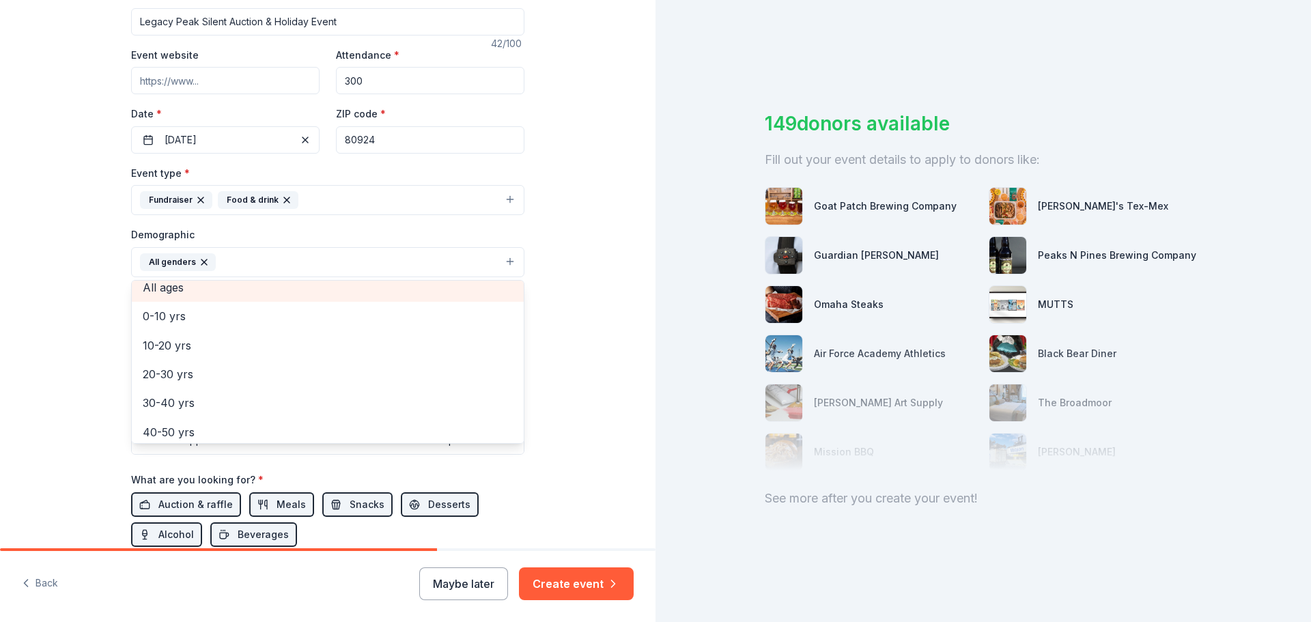
click at [174, 294] on span "All ages" at bounding box center [328, 288] width 370 height 18
click at [598, 429] on div "Tell us about your event. We'll find in-kind donations you can apply for. Event…" at bounding box center [327, 230] width 655 height 911
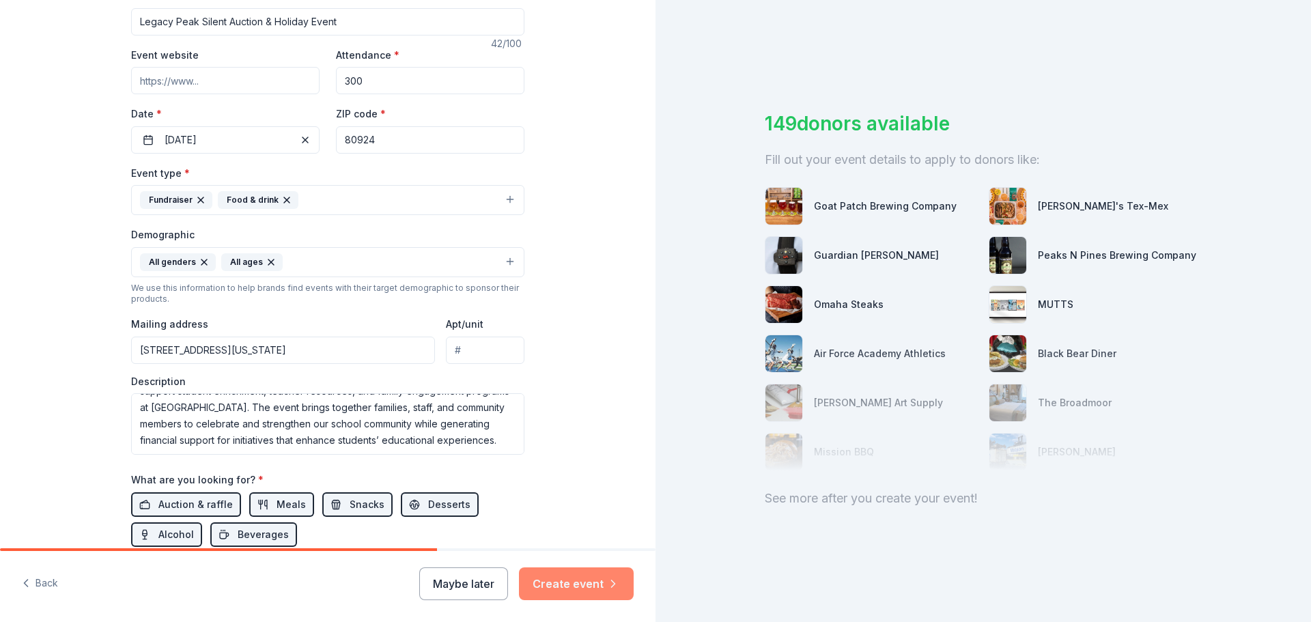
click at [587, 578] on button "Create event" at bounding box center [576, 583] width 115 height 33
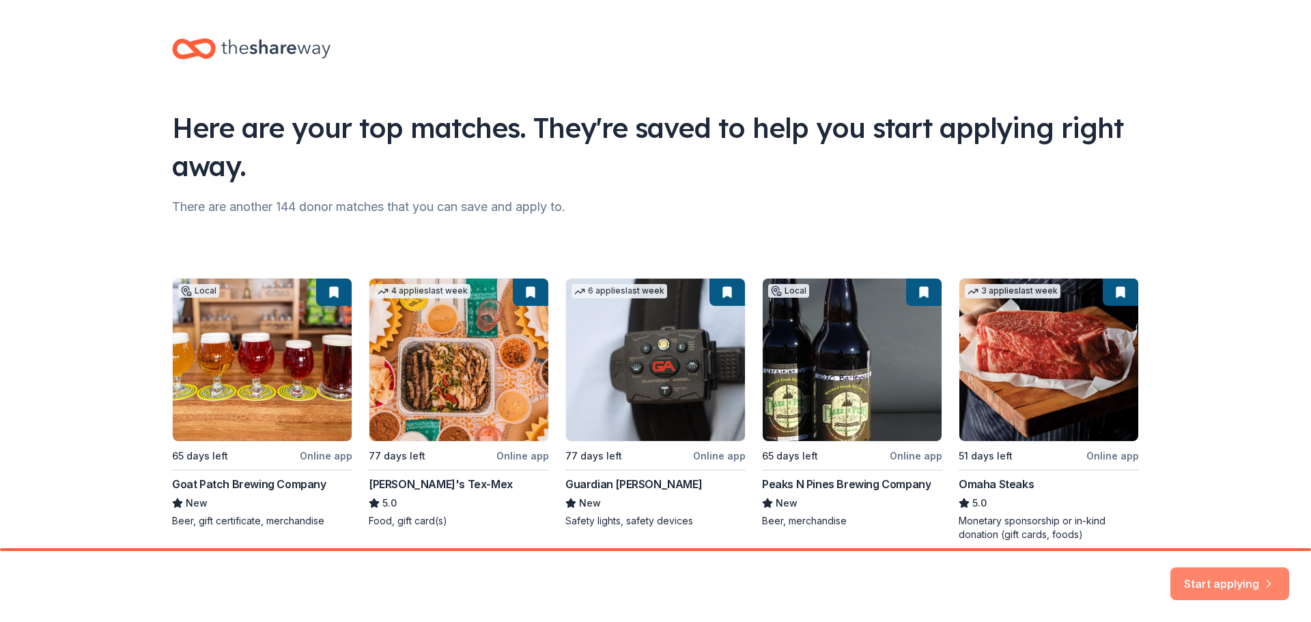
click at [1245, 580] on button "Start applying" at bounding box center [1229, 575] width 119 height 33
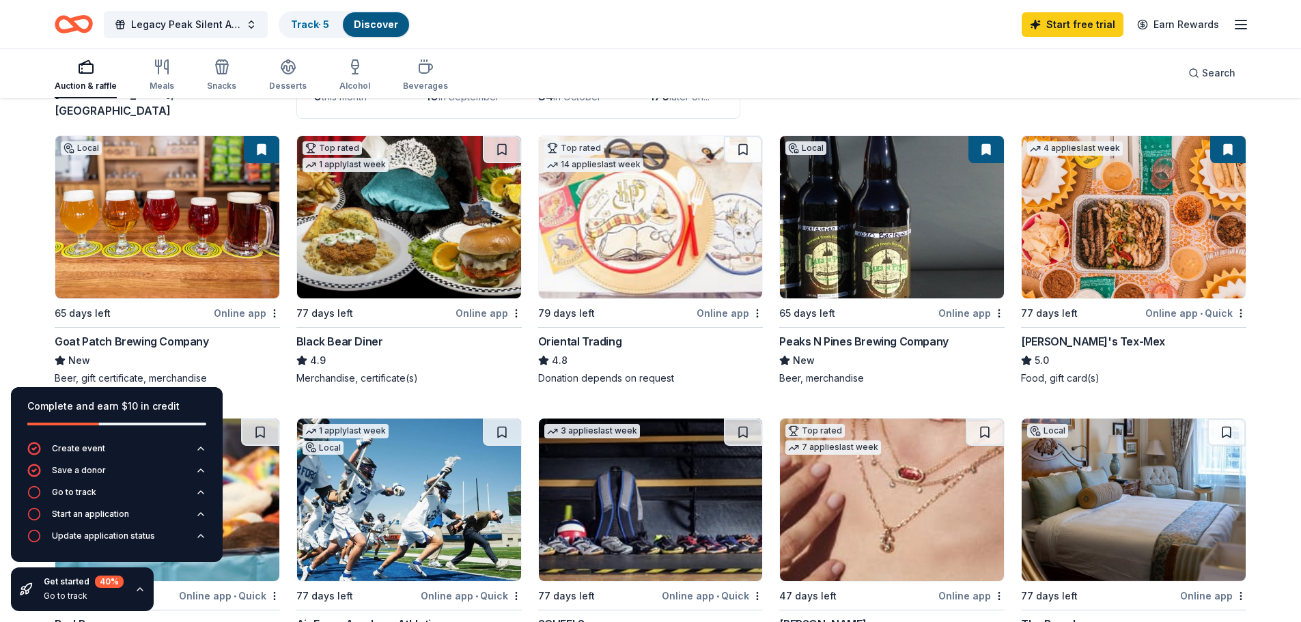
scroll to position [137, 0]
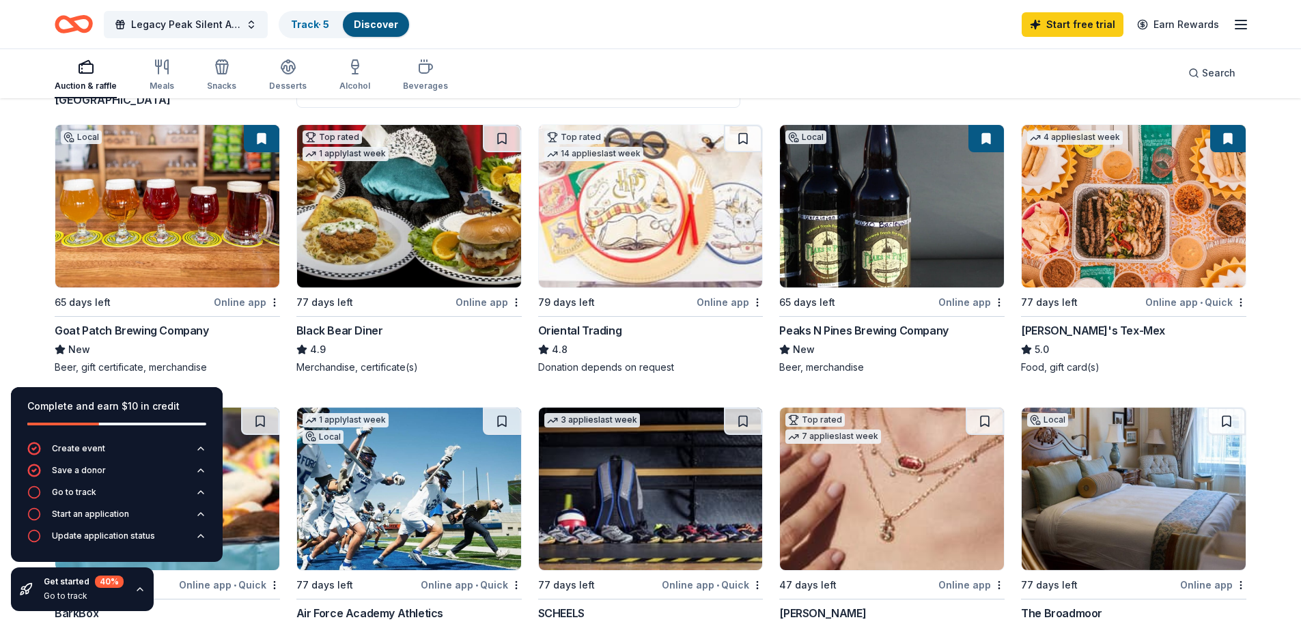
click at [231, 297] on div "Online app" at bounding box center [247, 302] width 66 height 17
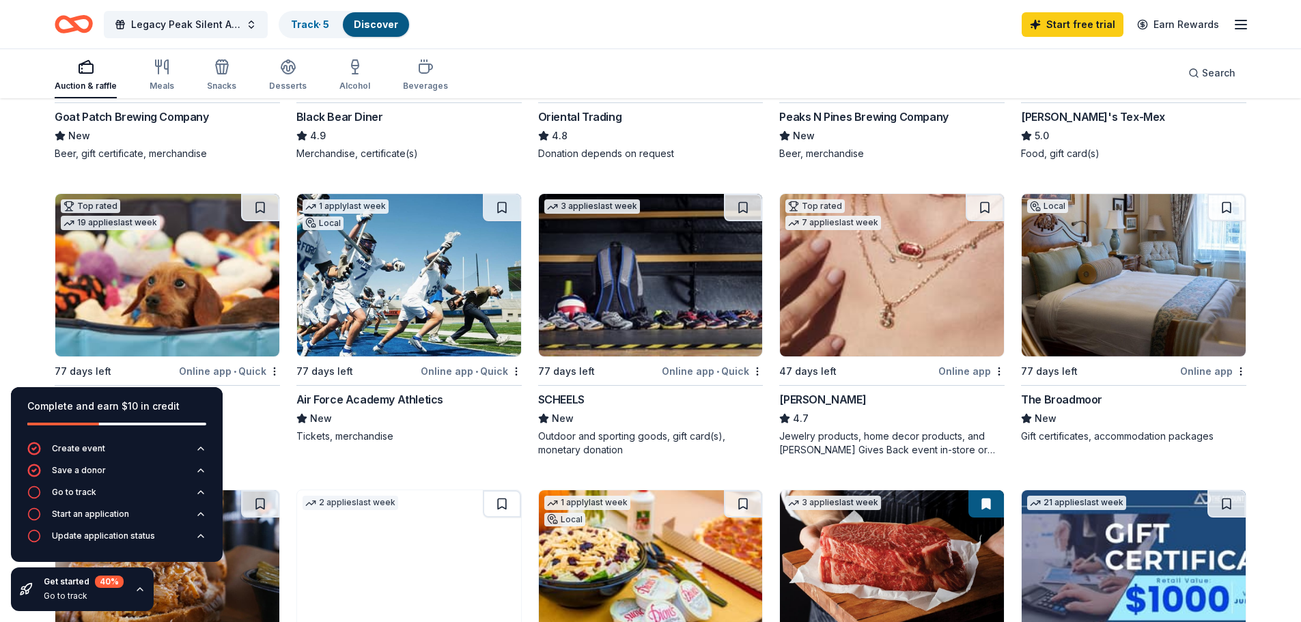
scroll to position [410, 0]
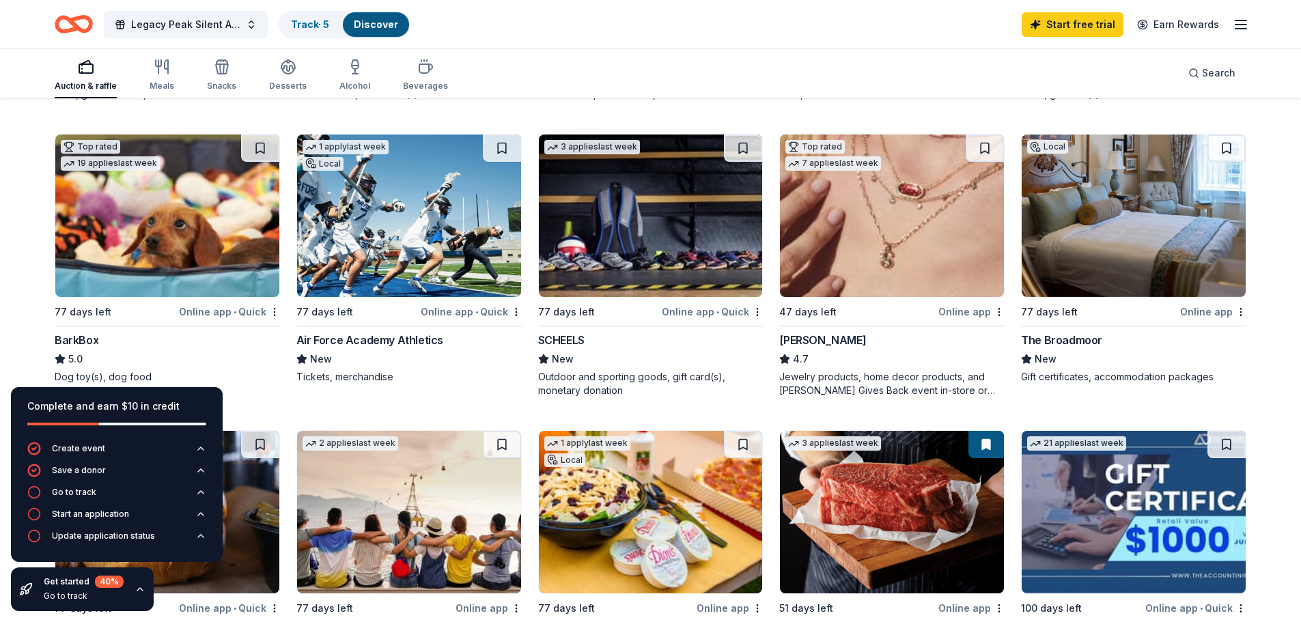
click at [199, 303] on div "Online app • Quick" at bounding box center [229, 311] width 101 height 17
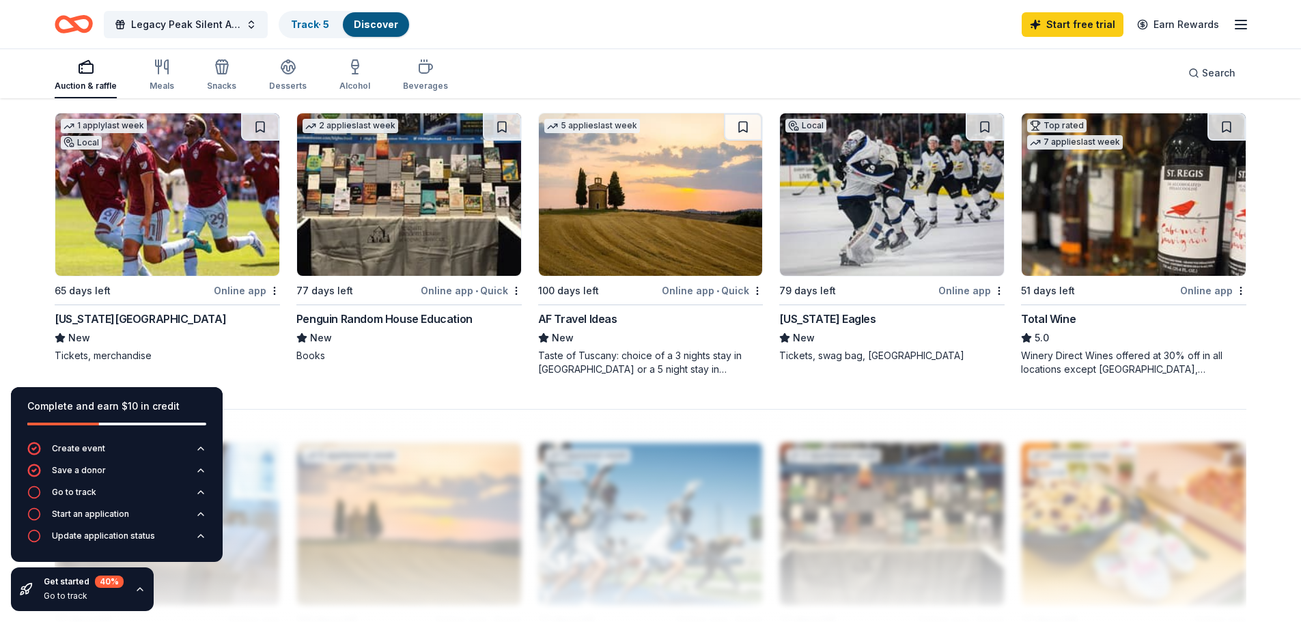
scroll to position [1024, 0]
click at [244, 281] on div "Online app" at bounding box center [247, 289] width 66 height 17
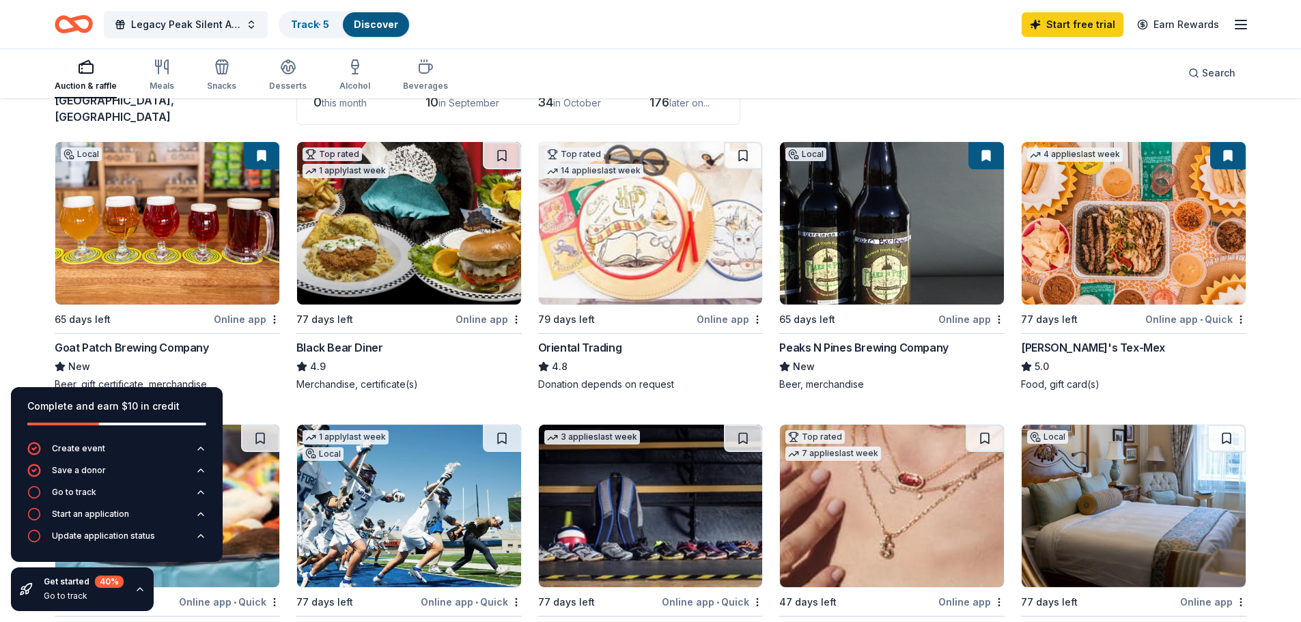
scroll to position [188, 0]
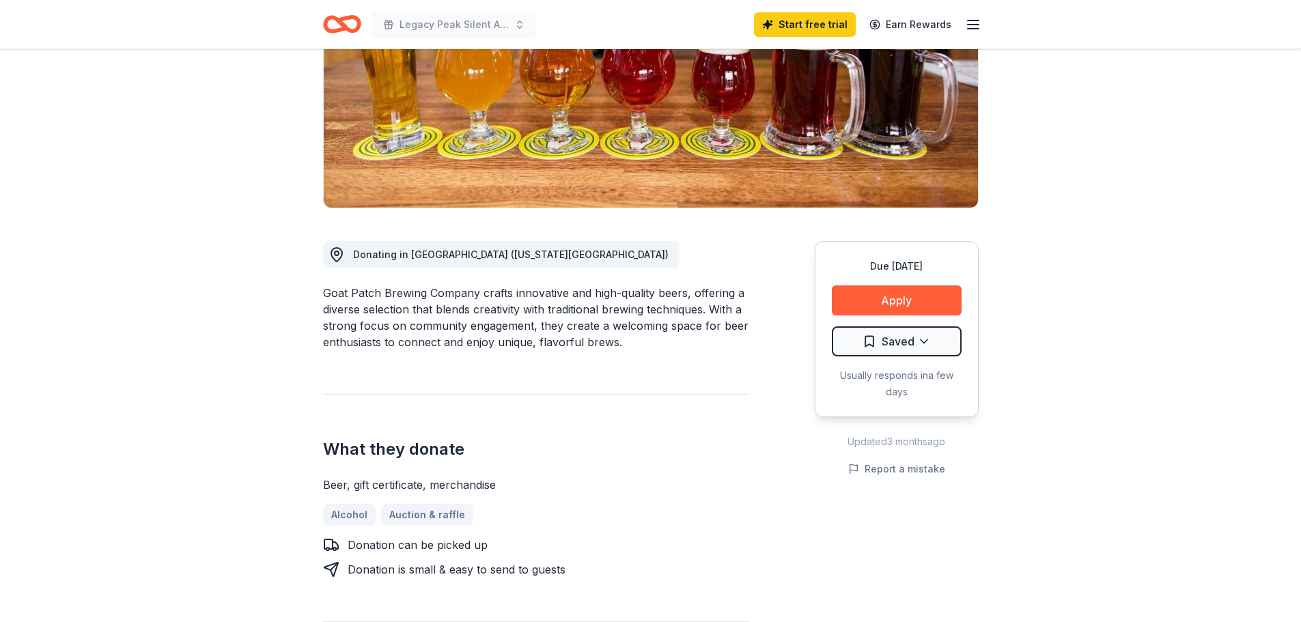
scroll to position [205, 0]
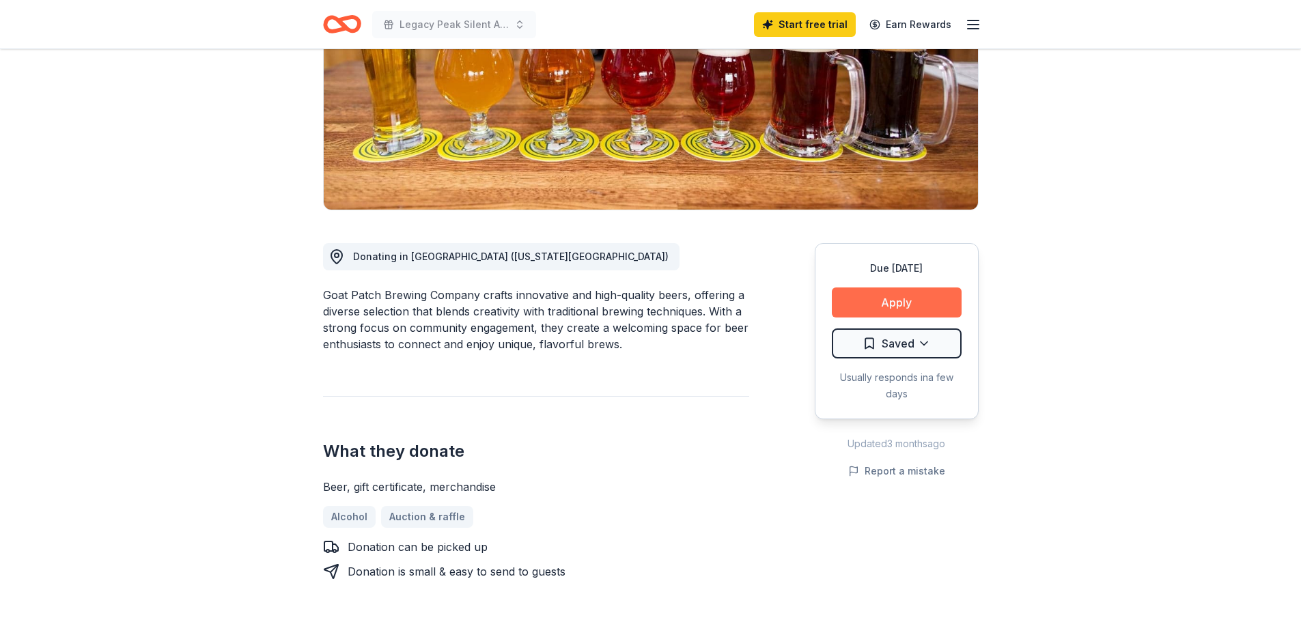
click at [903, 313] on button "Apply" at bounding box center [897, 302] width 130 height 30
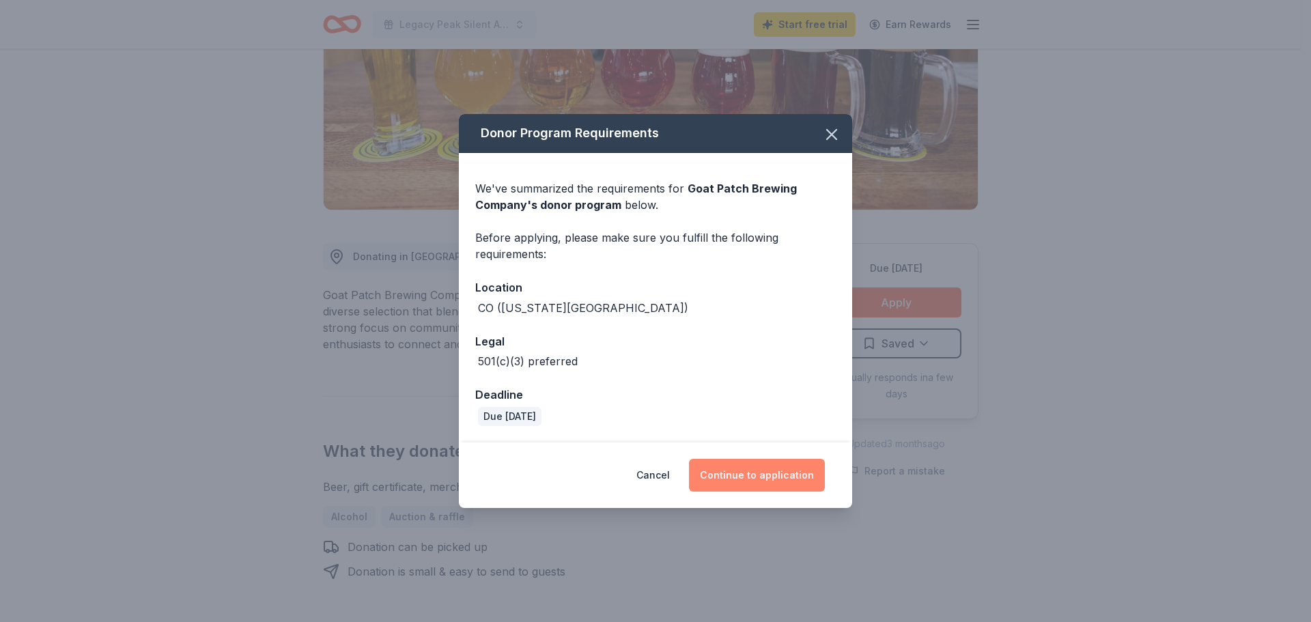
click at [750, 470] on button "Continue to application" at bounding box center [757, 475] width 136 height 33
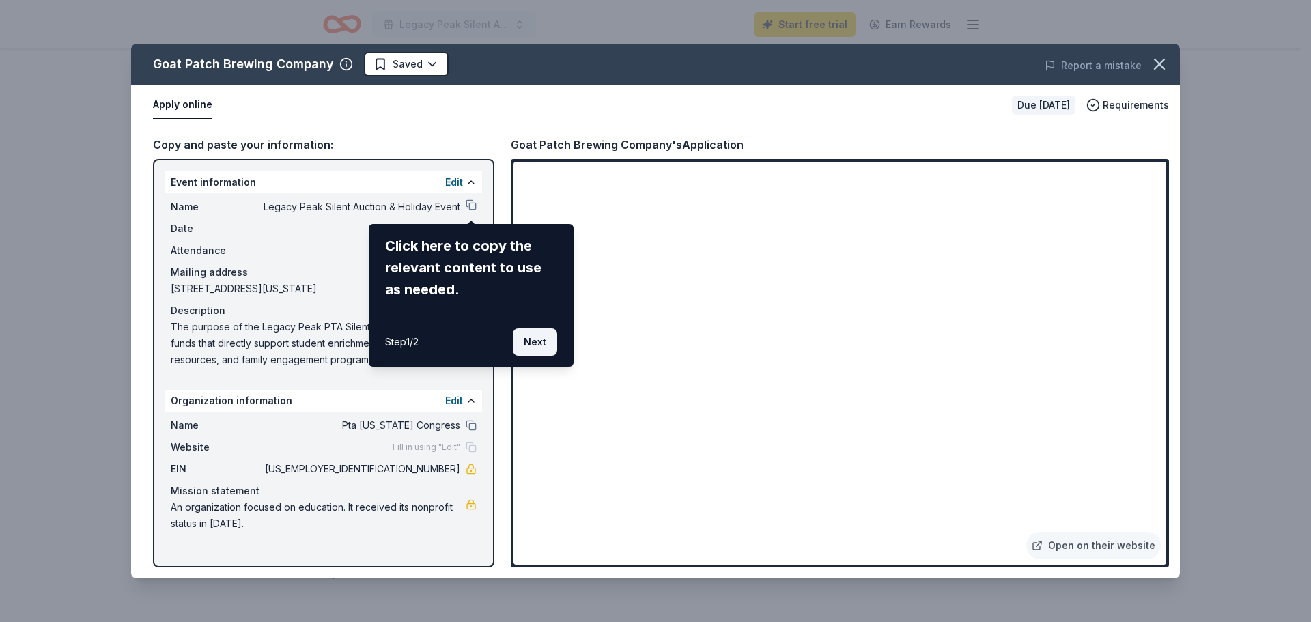
click at [528, 344] on button "Next" at bounding box center [535, 341] width 44 height 27
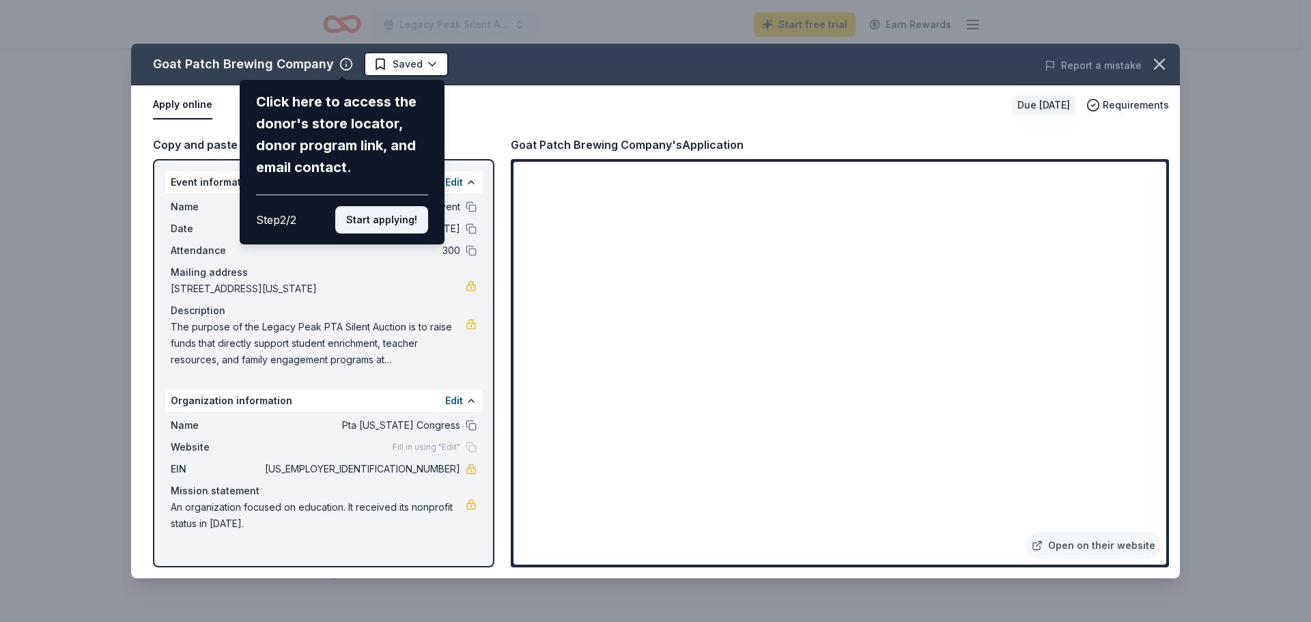
click at [371, 215] on button "Start applying!" at bounding box center [381, 219] width 93 height 27
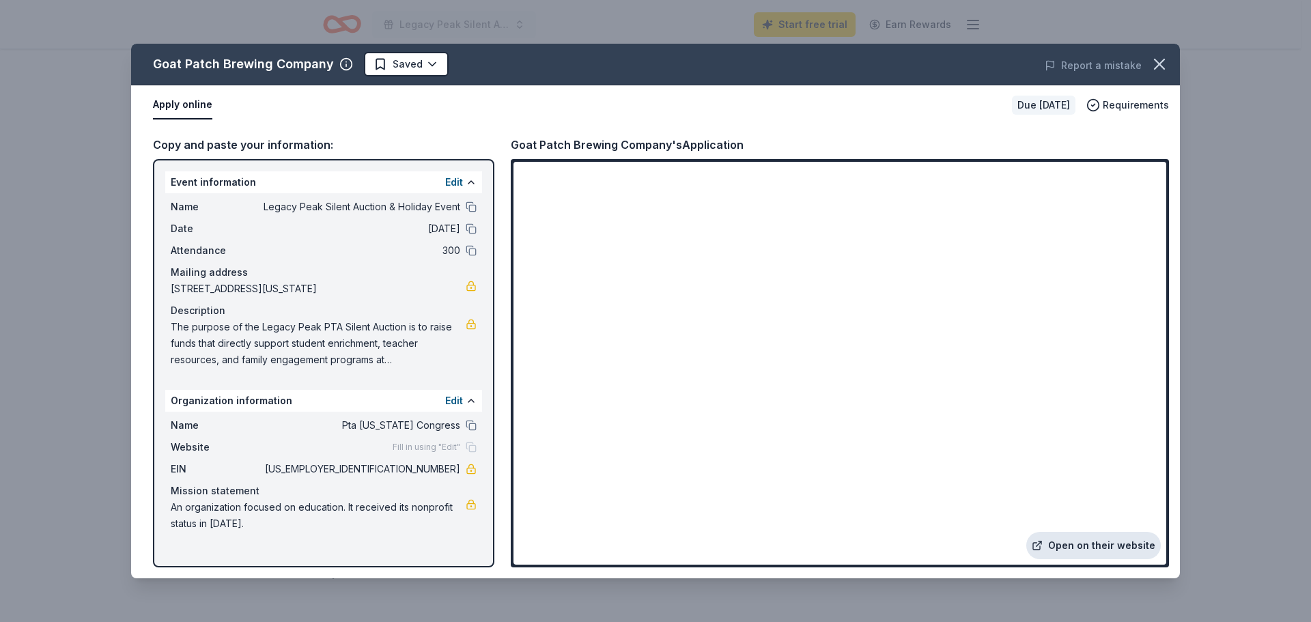
click at [1112, 538] on link "Open on their website" at bounding box center [1093, 545] width 134 height 27
click at [371, 318] on div "Description" at bounding box center [324, 310] width 306 height 16
click at [195, 103] on button "Apply online" at bounding box center [182, 105] width 59 height 29
click at [1160, 64] on icon "button" at bounding box center [1159, 64] width 10 height 10
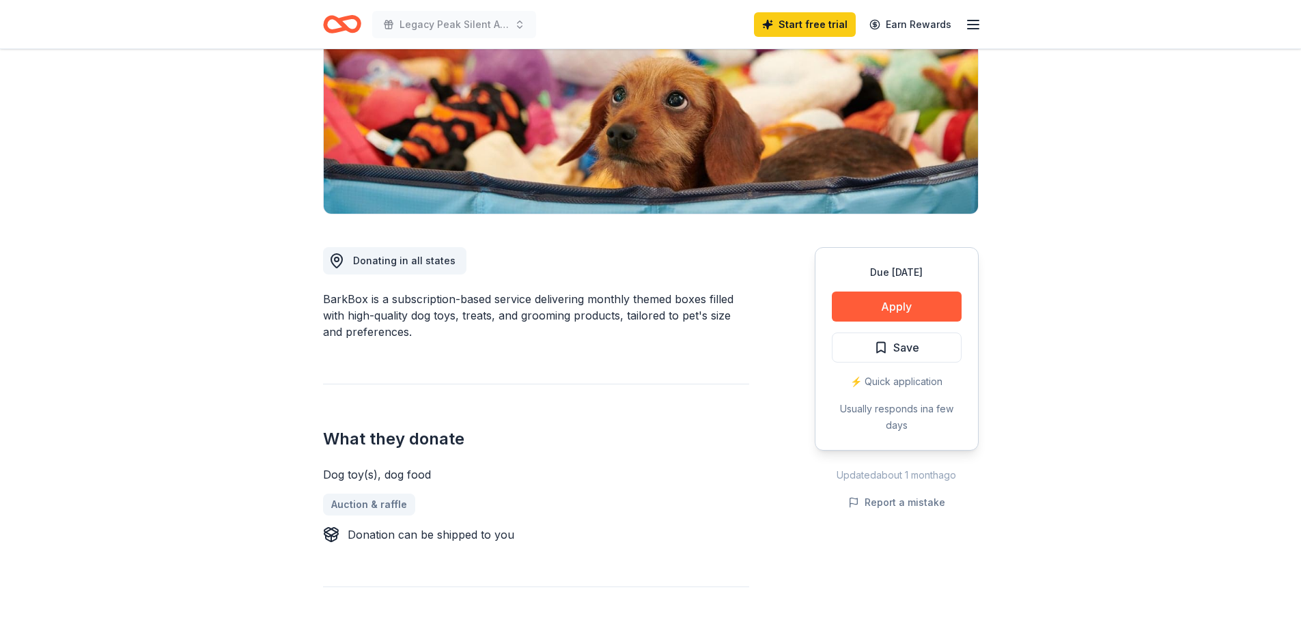
scroll to position [205, 0]
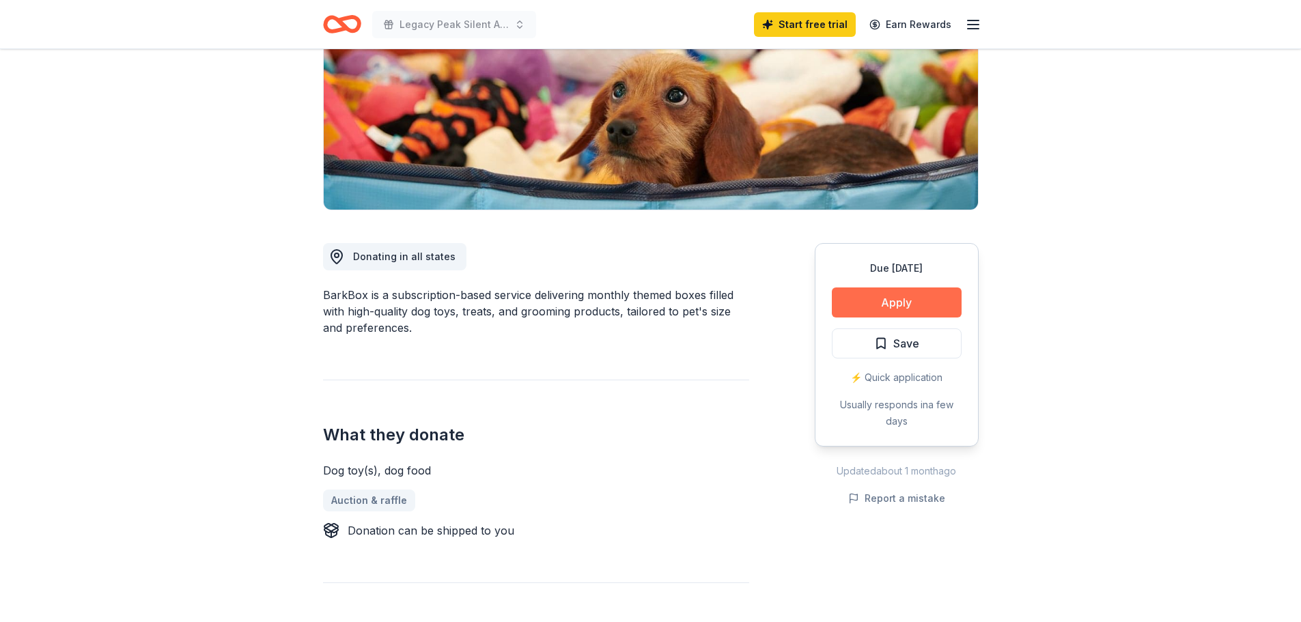
click at [861, 308] on button "Apply" at bounding box center [897, 302] width 130 height 30
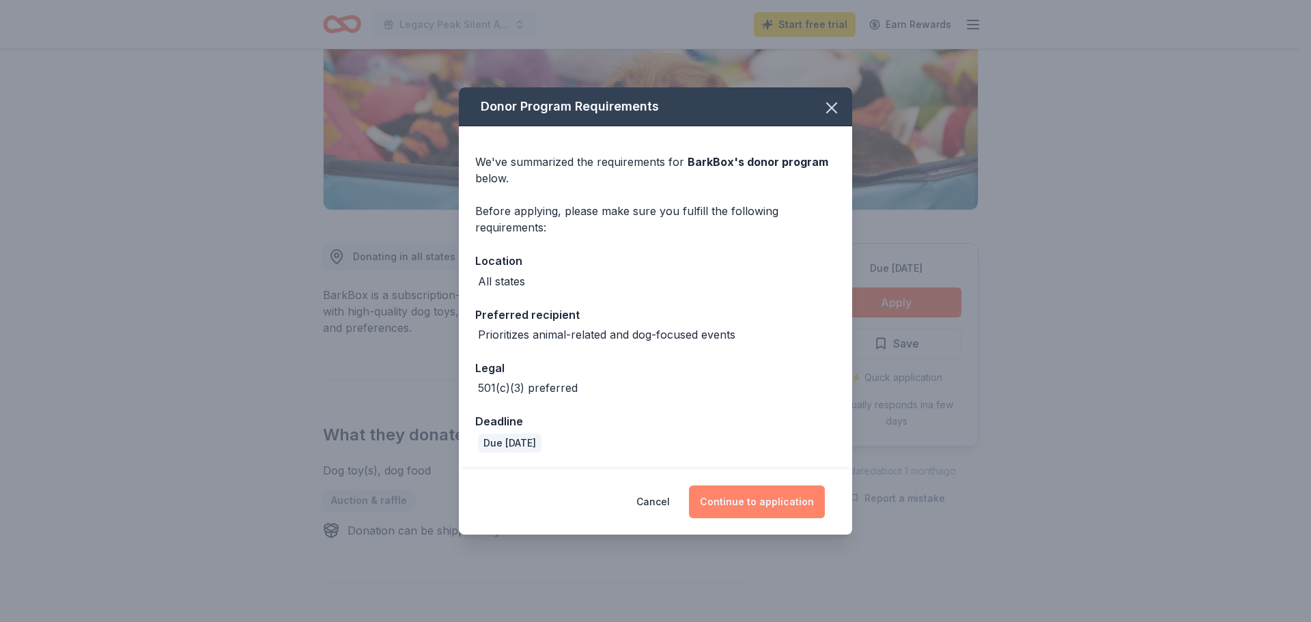
click at [778, 496] on button "Continue to application" at bounding box center [757, 501] width 136 height 33
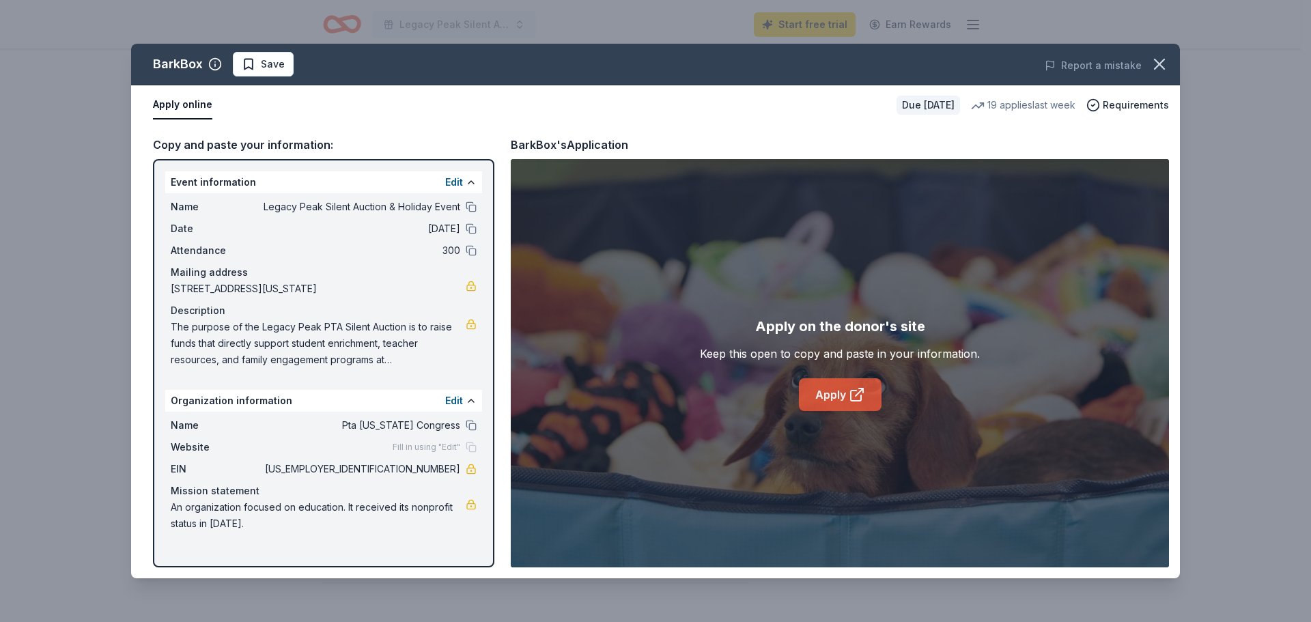
click at [829, 393] on link "Apply" at bounding box center [840, 394] width 83 height 33
click at [1154, 61] on icon "button" at bounding box center [1159, 64] width 19 height 19
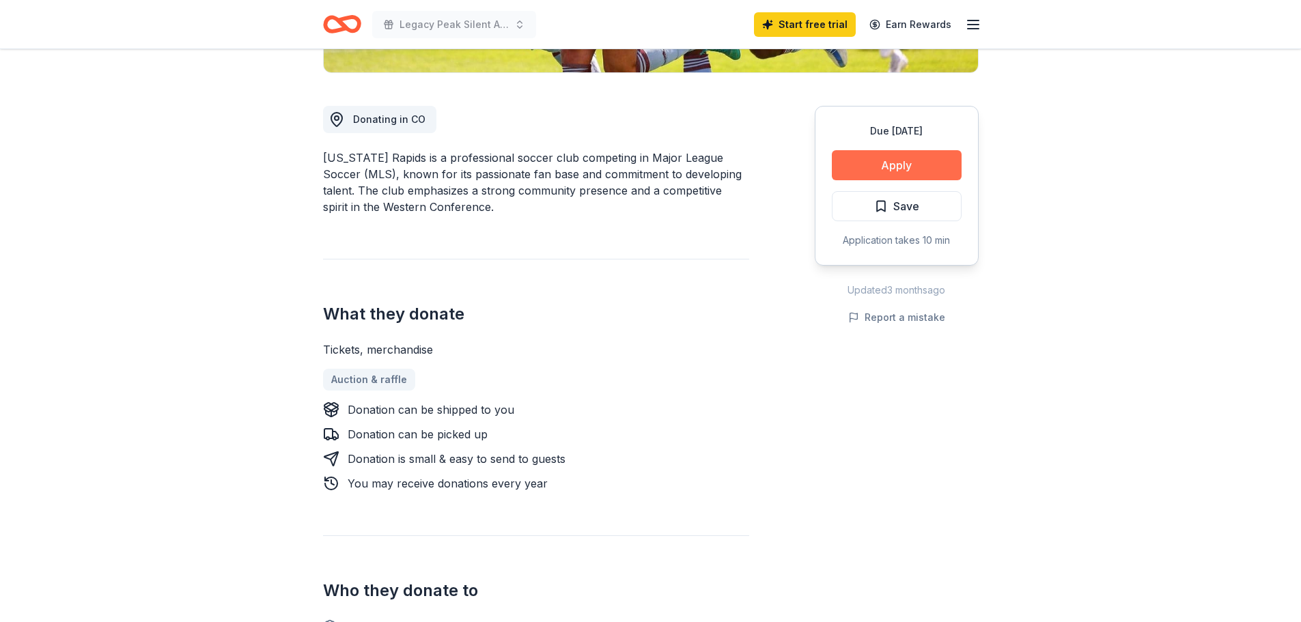
scroll to position [341, 0]
click at [920, 170] on button "Apply" at bounding box center [897, 166] width 130 height 30
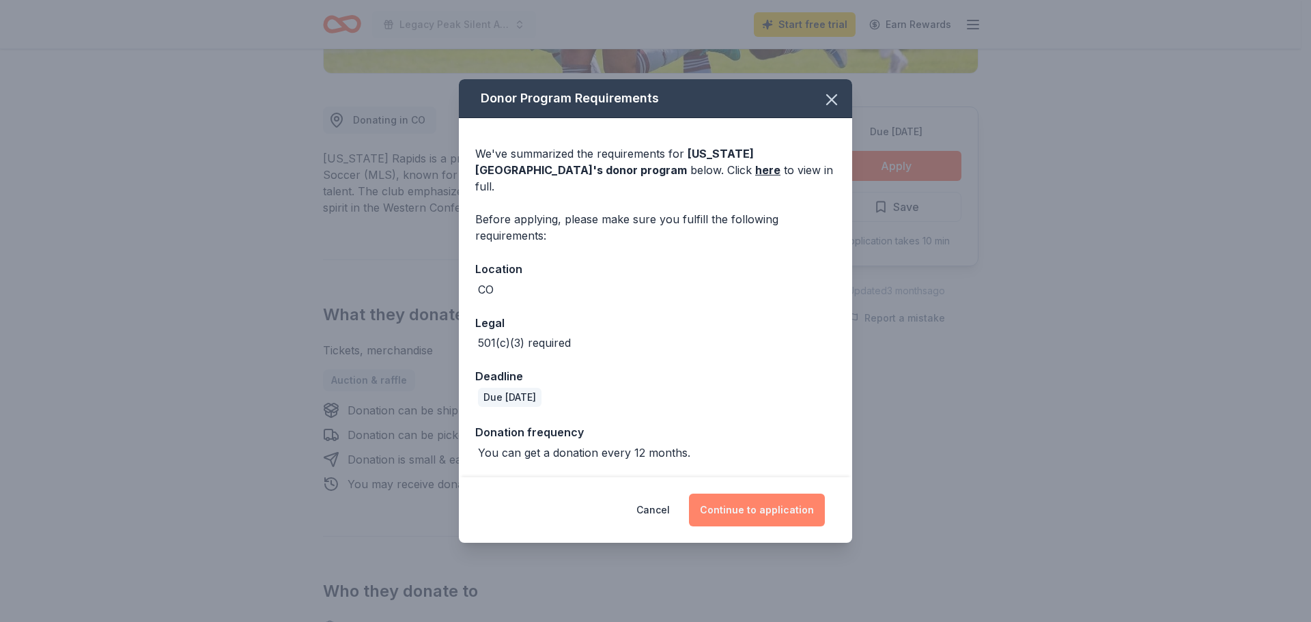
click at [742, 496] on button "Continue to application" at bounding box center [757, 510] width 136 height 33
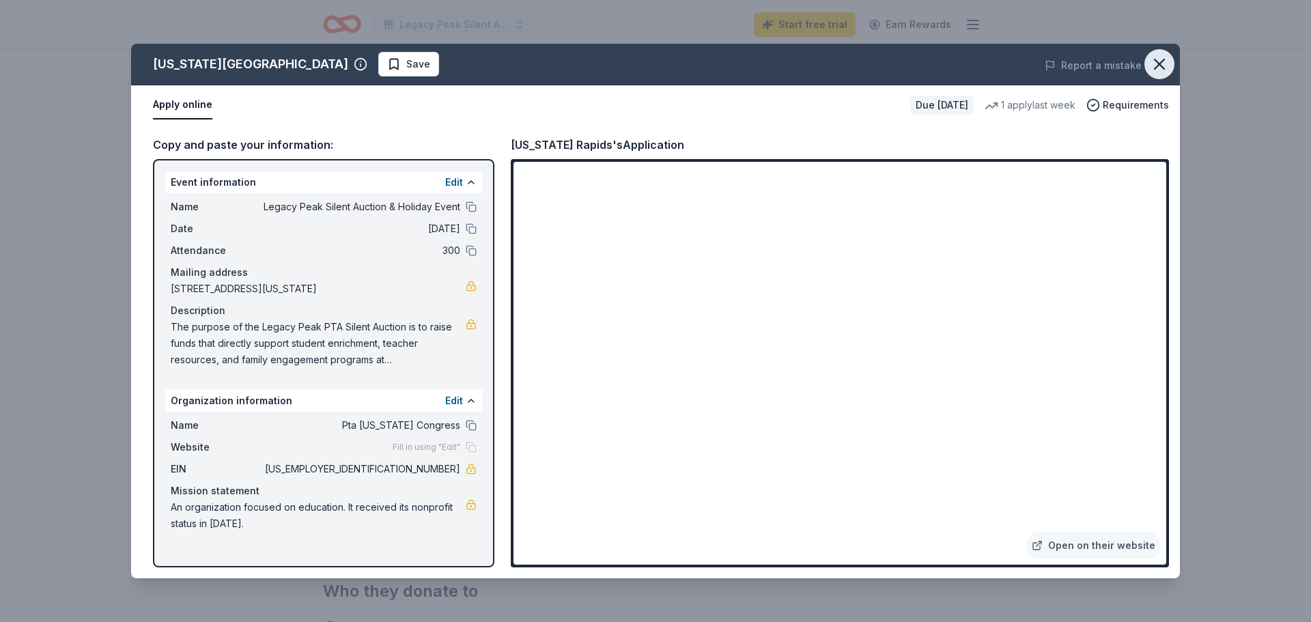
click at [1162, 64] on icon "button" at bounding box center [1159, 64] width 19 height 19
